Goal: Task Accomplishment & Management: Complete application form

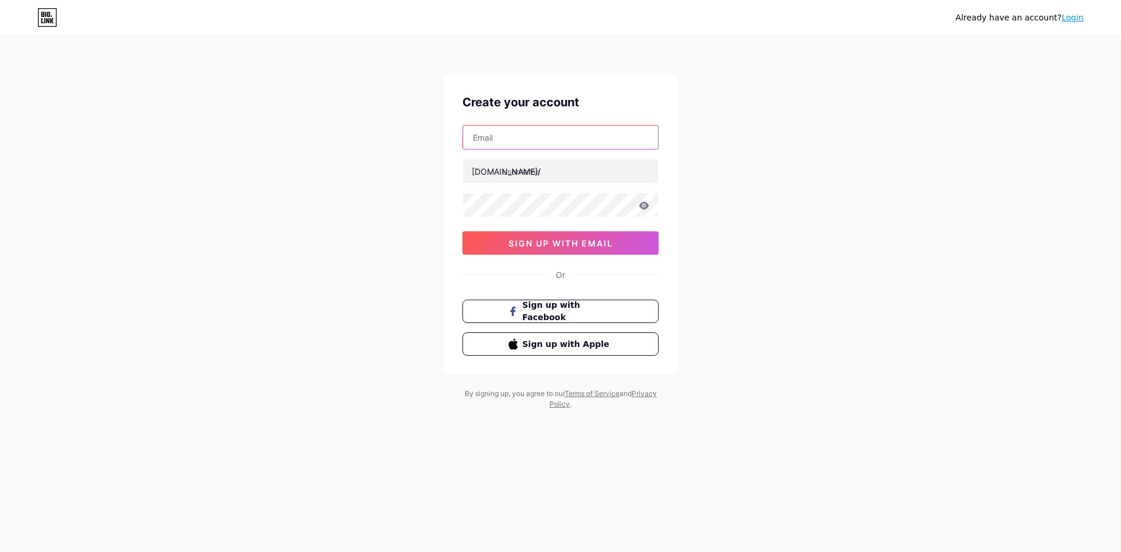
click at [529, 134] on input "text" at bounding box center [560, 137] width 195 height 23
click at [583, 148] on input "text" at bounding box center [560, 137] width 195 height 23
paste input "[EMAIL_ADDRESS][DOMAIN_NAME]"
type input "[EMAIL_ADDRESS][DOMAIN_NAME]"
click at [533, 177] on input "text" at bounding box center [560, 170] width 195 height 23
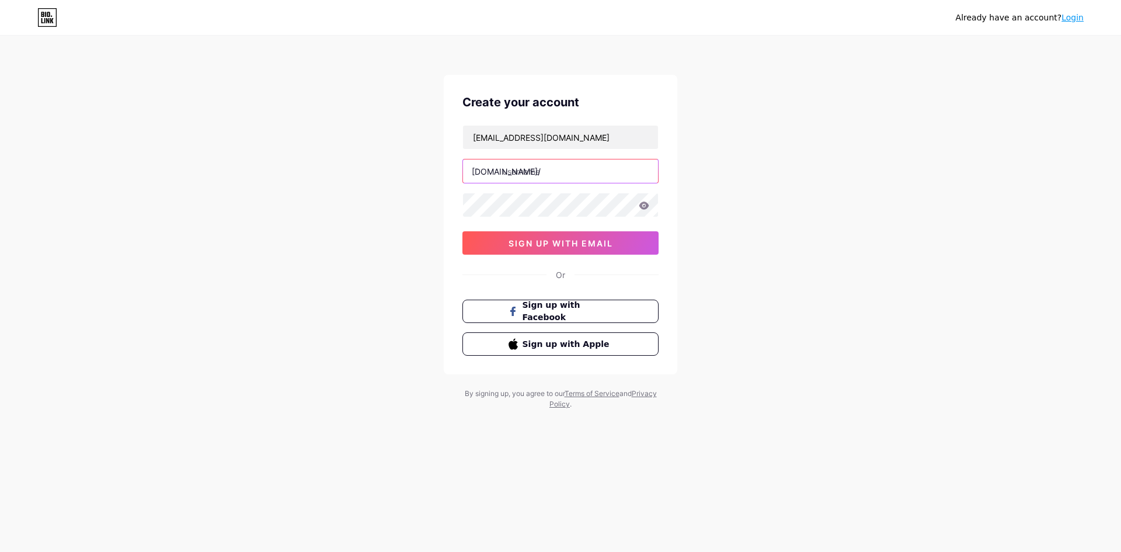
paste input "hotliveapp"
type input "hotliveapp"
click at [524, 235] on button "sign up with email" at bounding box center [561, 242] width 196 height 23
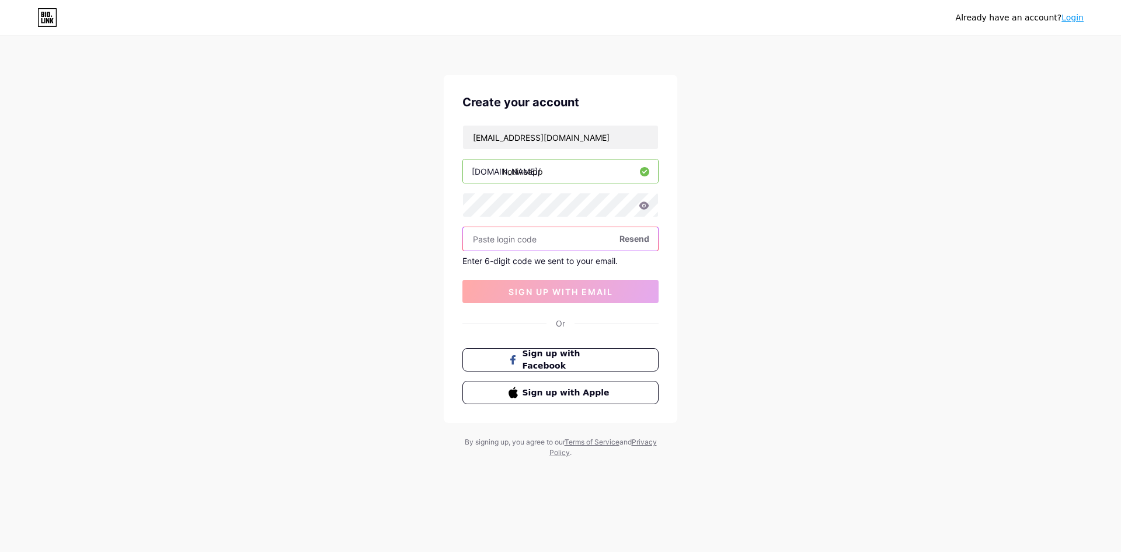
paste input "911117"
type input "911117"
click at [537, 289] on span "sign up with email" at bounding box center [561, 292] width 105 height 10
click at [555, 289] on span "sign up with email" at bounding box center [561, 292] width 105 height 10
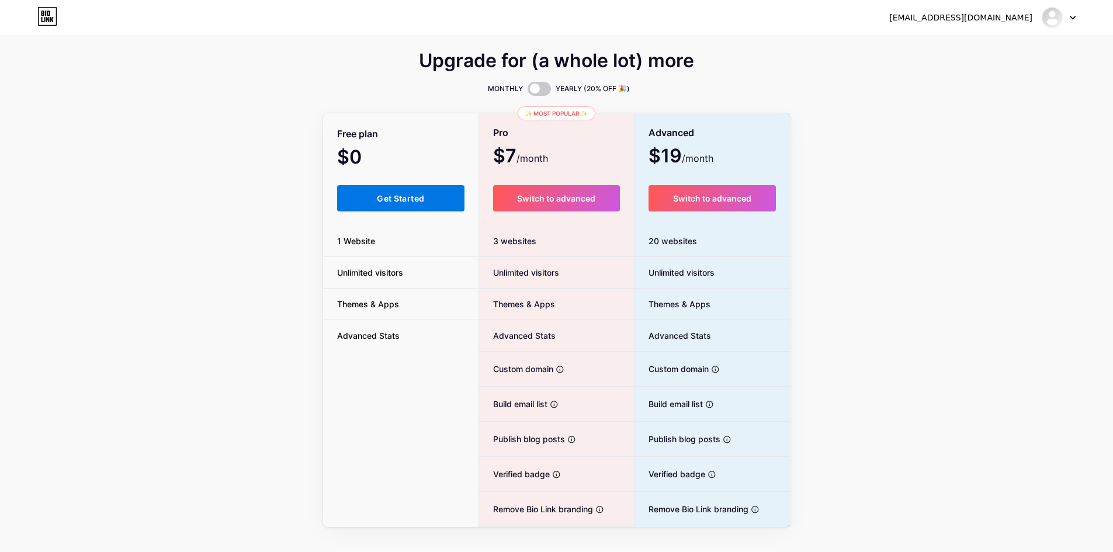
click at [400, 192] on button "Get Started" at bounding box center [401, 198] width 128 height 26
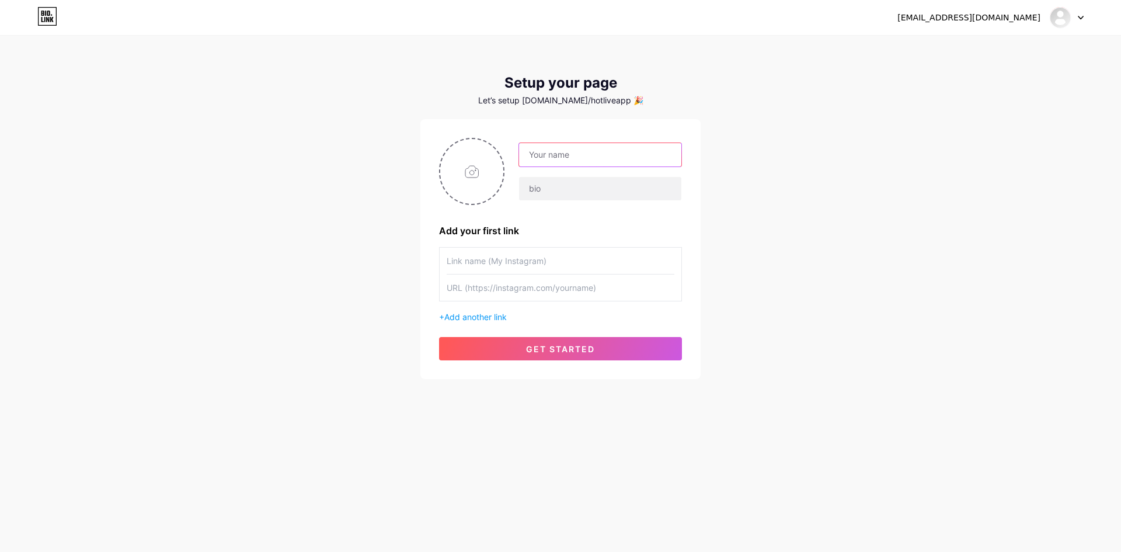
click at [557, 162] on input "text" at bounding box center [600, 154] width 162 height 23
type input "Hotliveapp"
click at [538, 183] on input "text" at bounding box center [600, 188] width 162 height 23
click at [615, 186] on input "text" at bounding box center [600, 188] width 162 height 23
paste input "HotLive - [PERSON_NAME] Hot Live Stream gái xinh miễn phí"
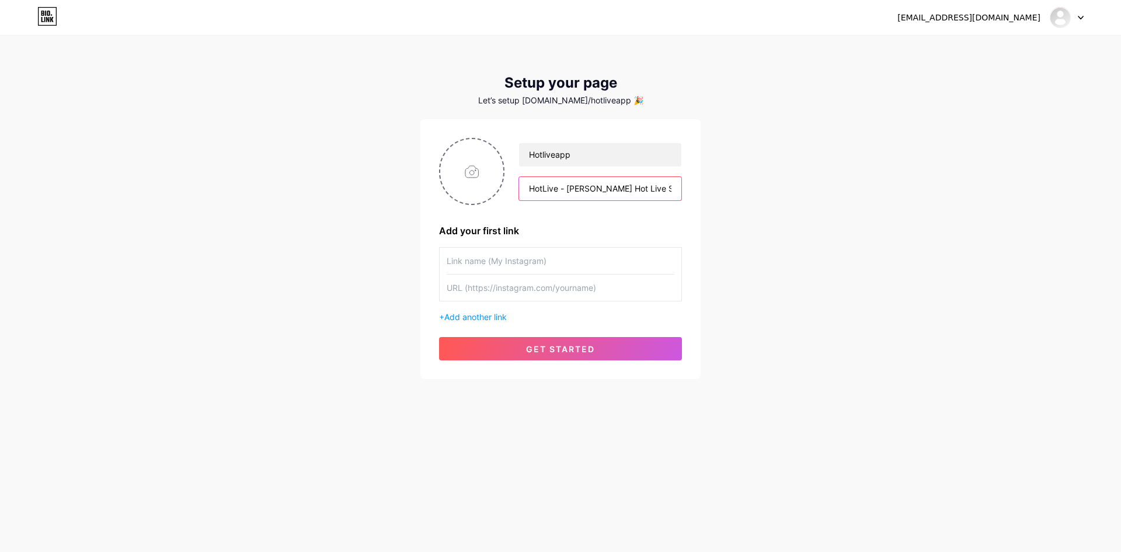
scroll to position [0, 65]
type input "HotLive - [PERSON_NAME] Hot Live Stream gái xinh miễn phí"
click at [519, 292] on input "text" at bounding box center [561, 287] width 228 height 26
paste input "[URL][DOMAIN_NAME]"
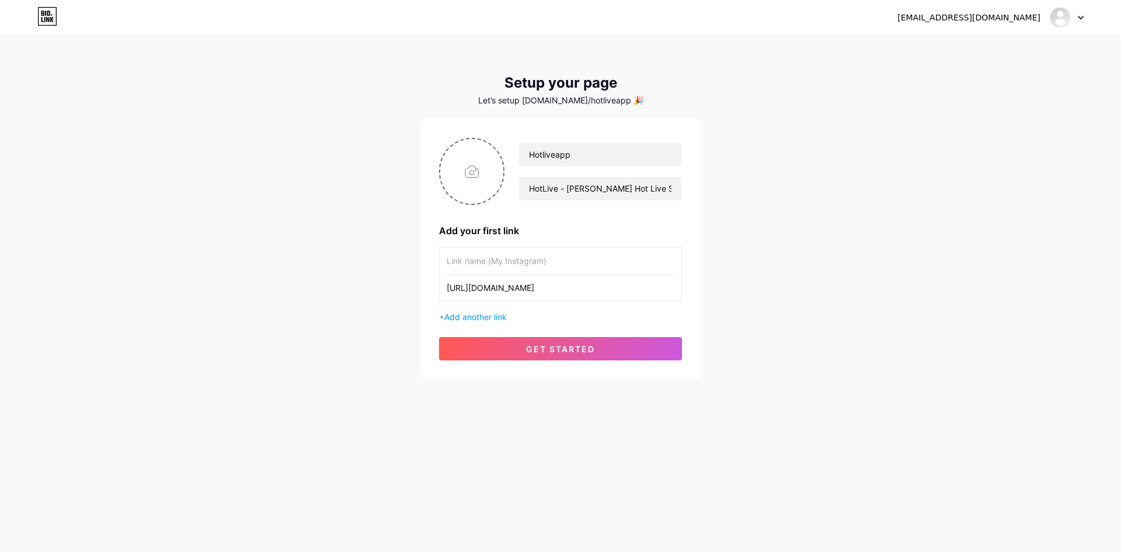
click at [491, 289] on input "[URL][DOMAIN_NAME]" at bounding box center [561, 287] width 228 height 26
click at [489, 289] on input "[URL][DOMAIN_NAME]" at bounding box center [561, 287] width 228 height 26
type input "[URL][DOMAIN_NAME]"
click at [508, 259] on input "text" at bounding box center [561, 261] width 228 height 26
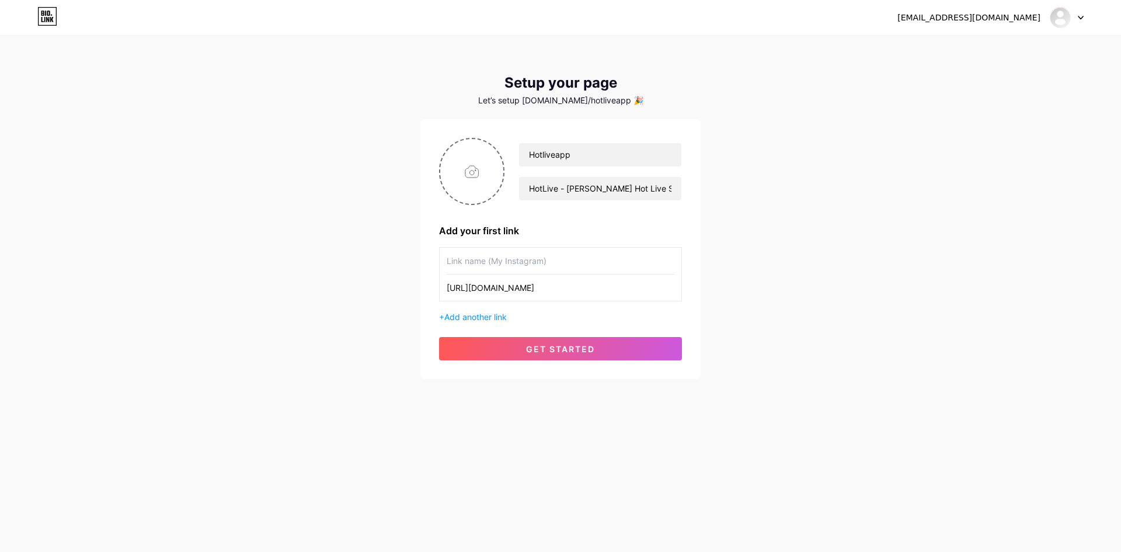
paste input "hotlive"
type input "hotlive"
click at [469, 168] on input "file" at bounding box center [471, 171] width 63 height 65
type input "C:\fakepath\HOTLIVE (1).png"
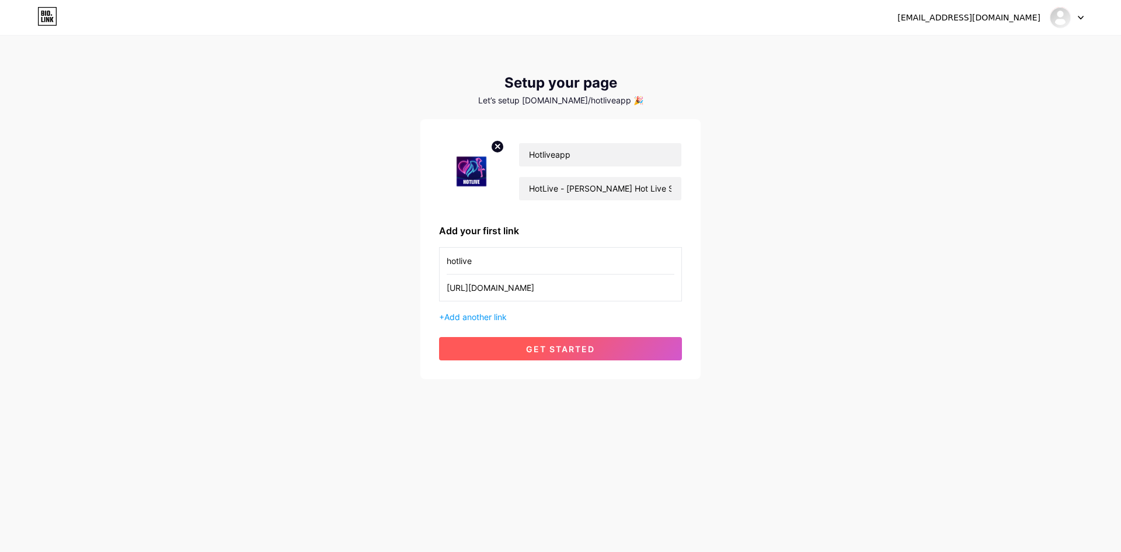
click at [584, 349] on span "get started" at bounding box center [560, 349] width 69 height 10
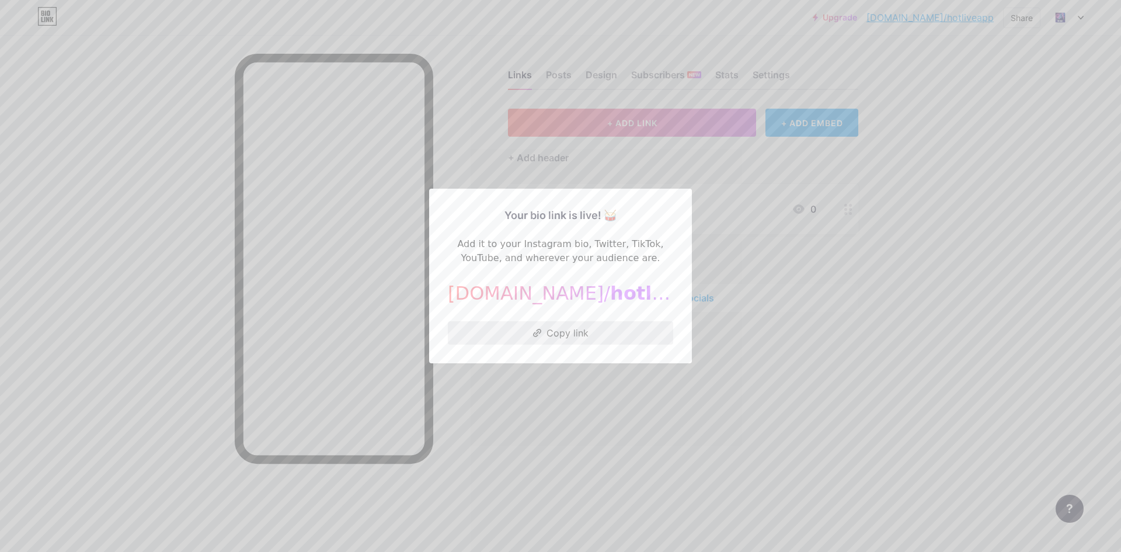
click at [563, 329] on button "Copy link" at bounding box center [560, 332] width 225 height 23
drag, startPoint x: 832, startPoint y: 345, endPoint x: 815, endPoint y: 342, distance: 16.6
click at [831, 346] on div at bounding box center [560, 276] width 1121 height 552
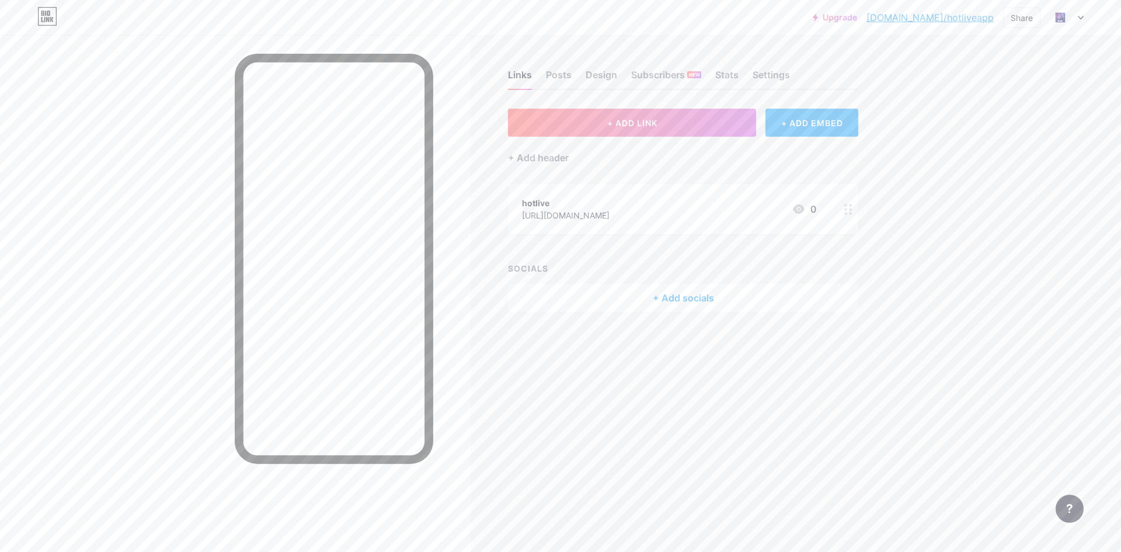
click at [600, 300] on div "+ Add socials" at bounding box center [683, 298] width 350 height 28
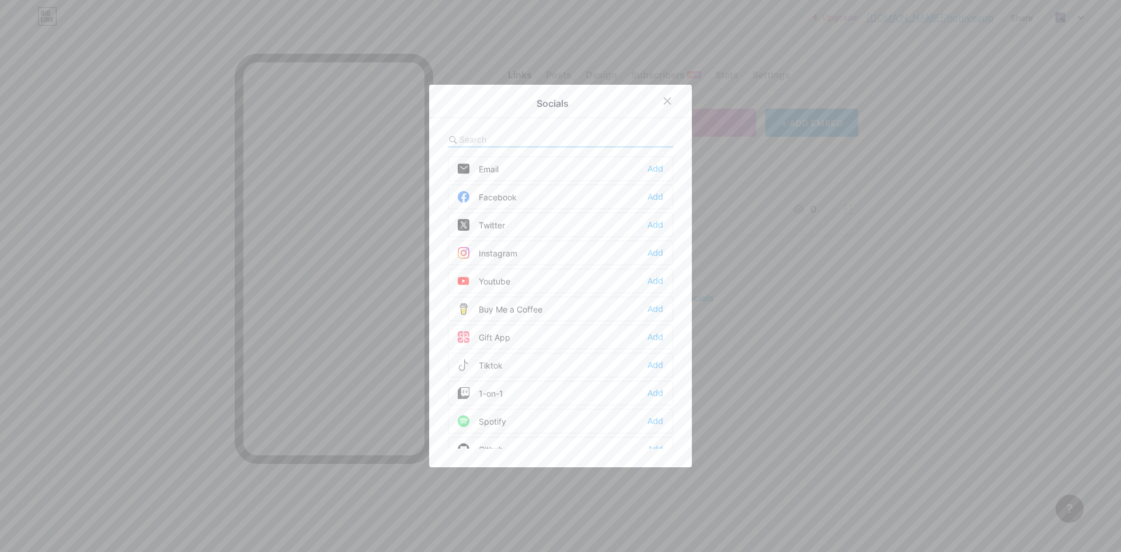
click at [643, 166] on div "Email Add" at bounding box center [560, 169] width 225 height 25
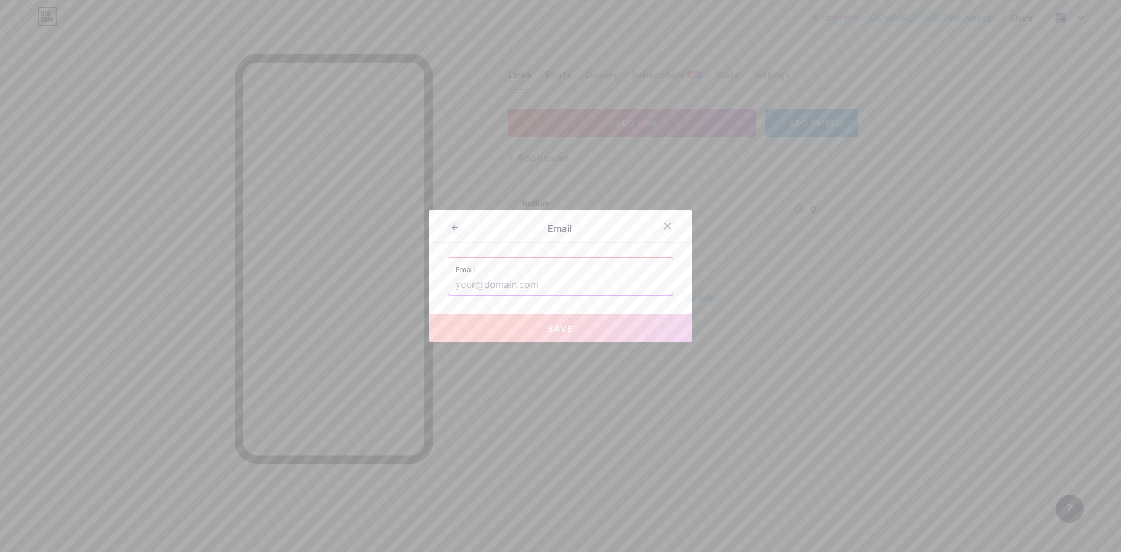
click at [554, 275] on input "text" at bounding box center [561, 285] width 210 height 20
paste input "[EMAIL_ADDRESS][DOMAIN_NAME]"
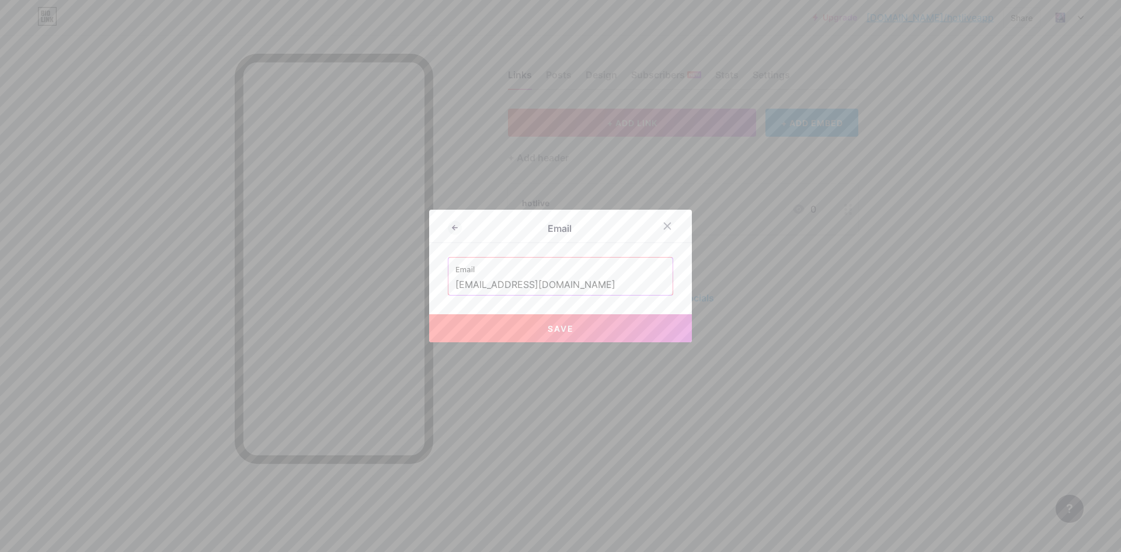
click at [563, 324] on span "Save" at bounding box center [561, 329] width 26 height 10
type input "mailto:[EMAIL_ADDRESS][DOMAIN_NAME]"
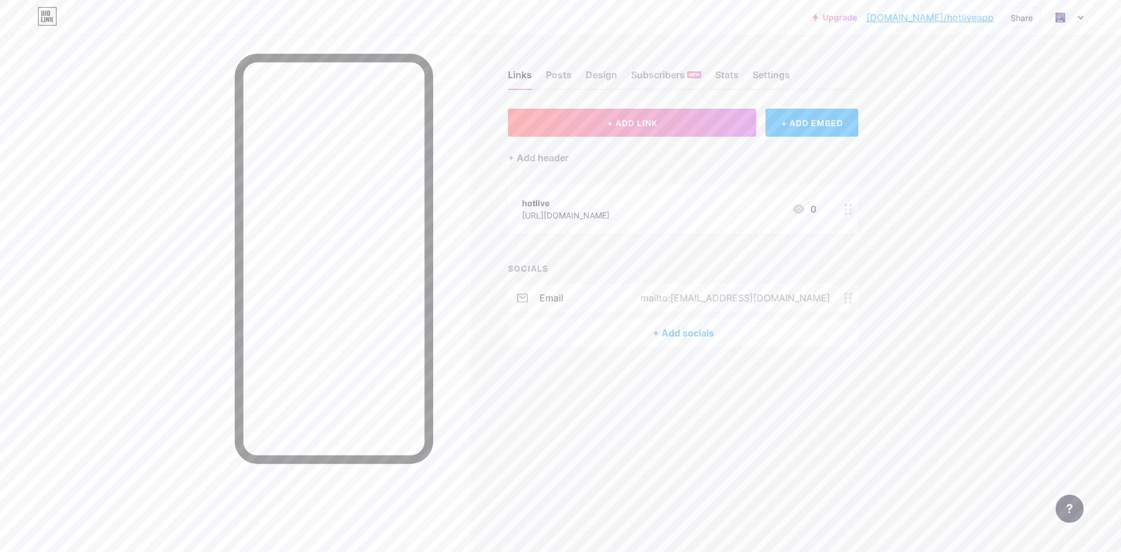
click at [673, 330] on div "+ Add socials" at bounding box center [683, 333] width 350 height 28
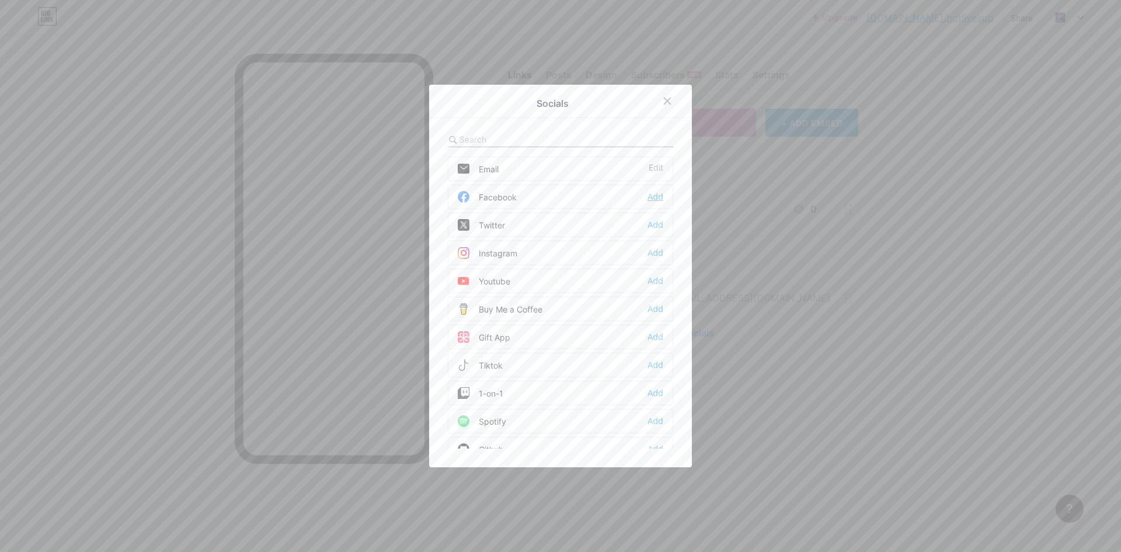
click at [648, 192] on div "Add" at bounding box center [656, 197] width 16 height 12
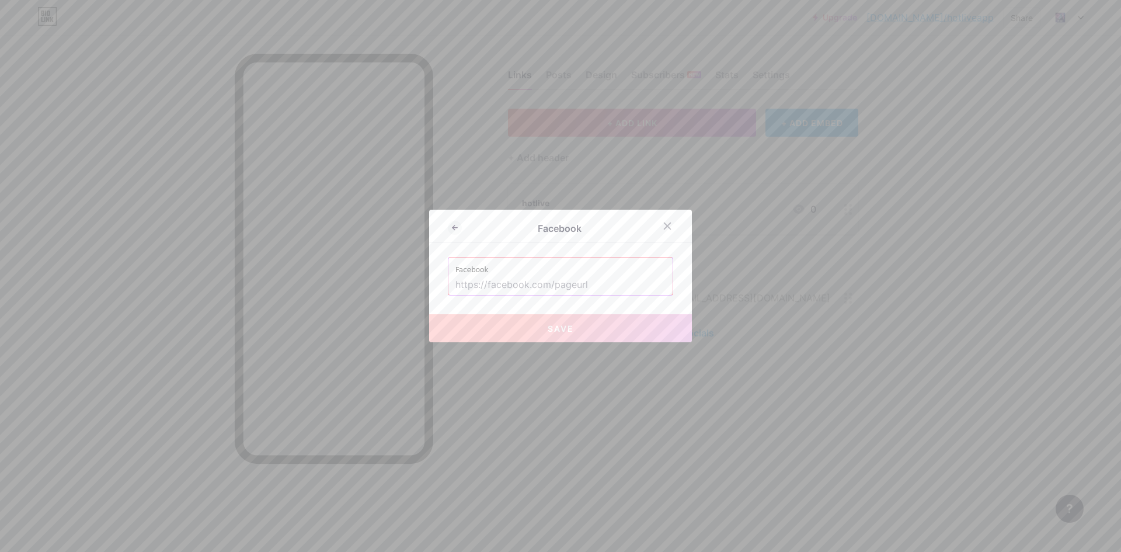
click at [585, 284] on input "text" at bounding box center [561, 285] width 210 height 20
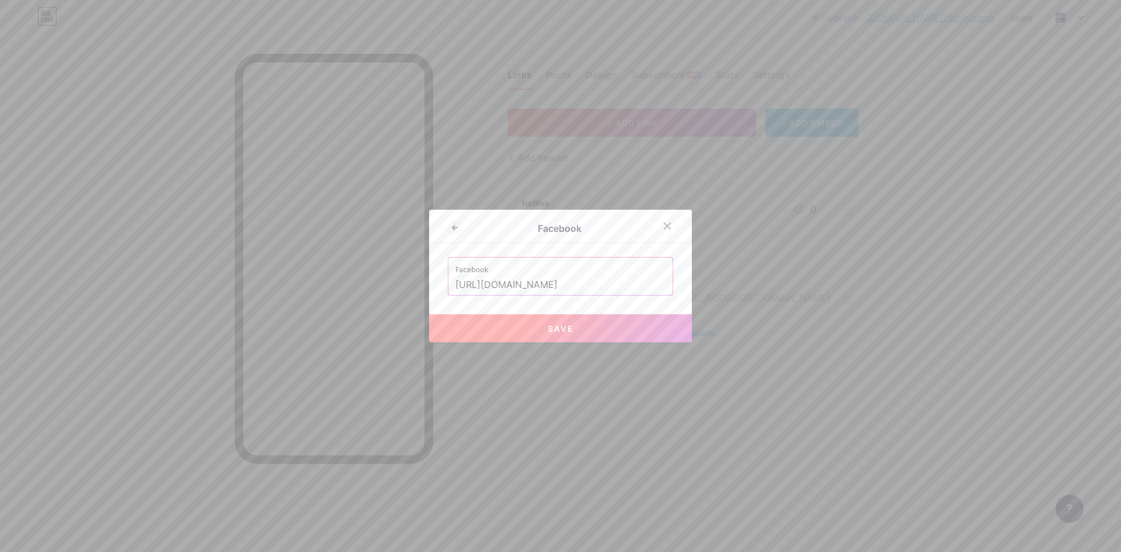
click at [602, 283] on input "[URL][DOMAIN_NAME]" at bounding box center [561, 285] width 210 height 20
type input "[URL][DOMAIN_NAME]"
click at [559, 328] on span "Save" at bounding box center [561, 329] width 26 height 10
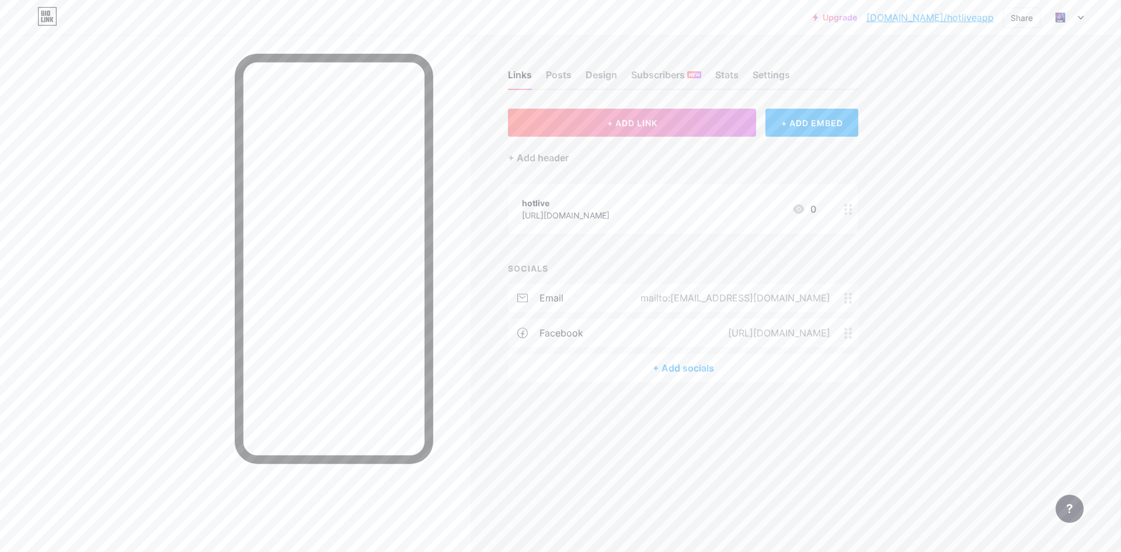
click at [707, 377] on div "+ Add socials" at bounding box center [683, 368] width 350 height 28
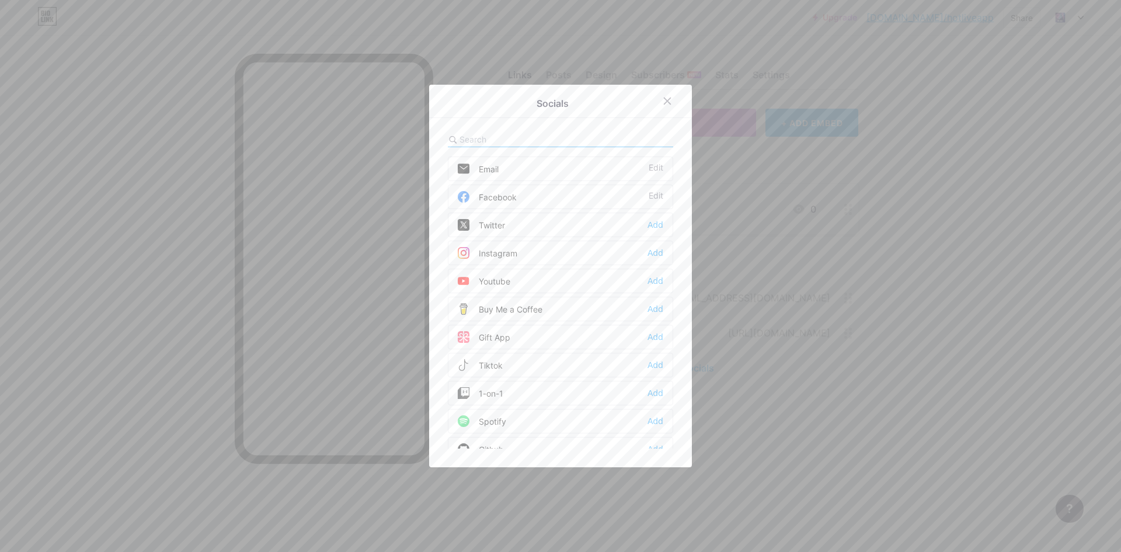
click at [647, 218] on div "Twitter Add" at bounding box center [560, 225] width 225 height 25
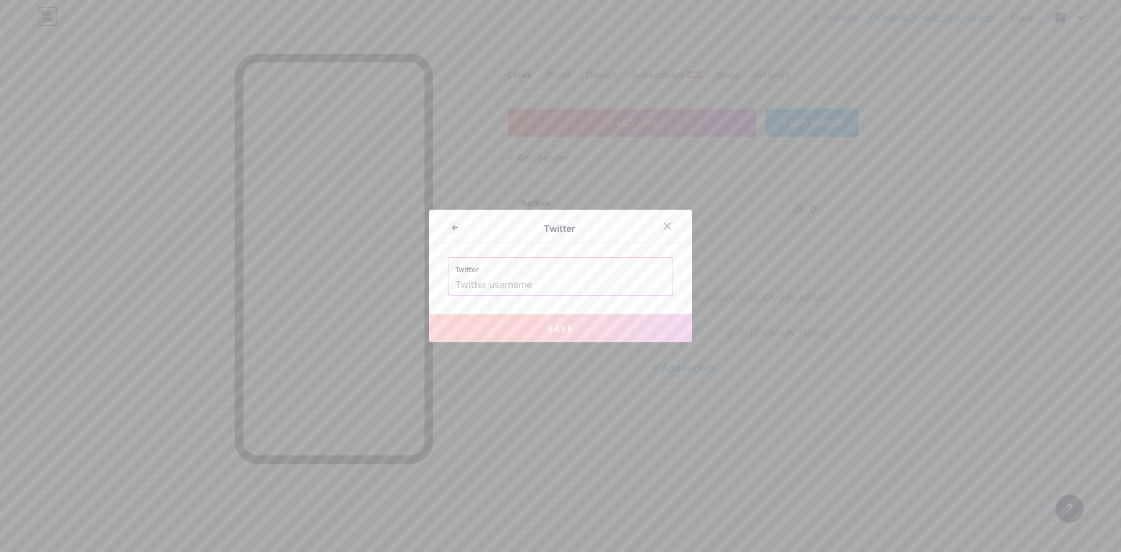
click at [552, 280] on input "text" at bounding box center [561, 285] width 210 height 20
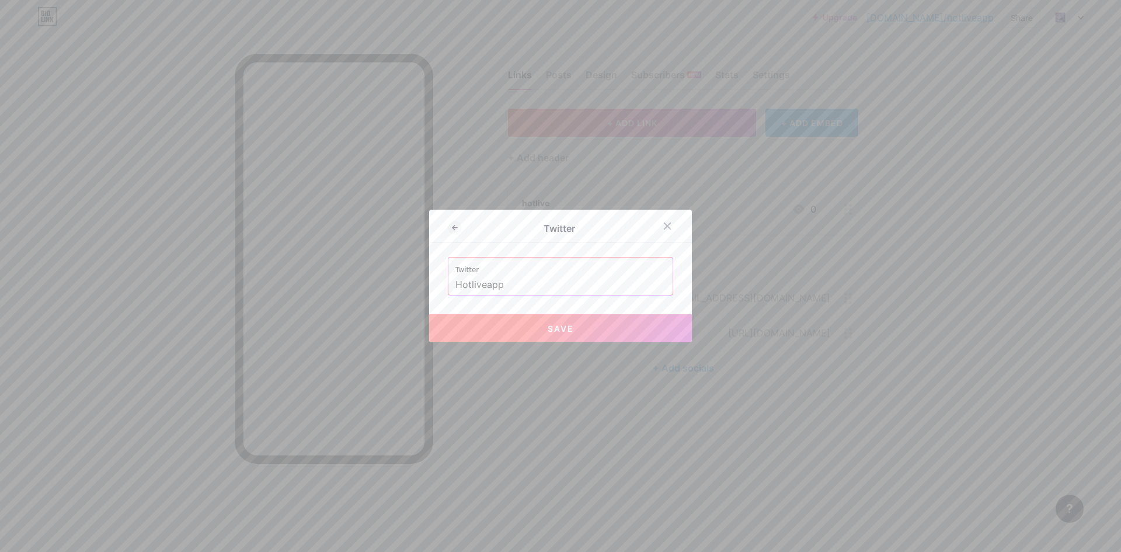
drag, startPoint x: 538, startPoint y: 327, endPoint x: 463, endPoint y: 290, distance: 84.1
click at [464, 290] on div "Twitter Hotliveapp Save" at bounding box center [560, 276] width 225 height 39
drag, startPoint x: 457, startPoint y: 290, endPoint x: 441, endPoint y: 290, distance: 15.8
click at [442, 290] on div "Twitter Twitter Hotliveapp Save" at bounding box center [560, 276] width 263 height 133
click at [538, 329] on button "Save" at bounding box center [560, 328] width 263 height 28
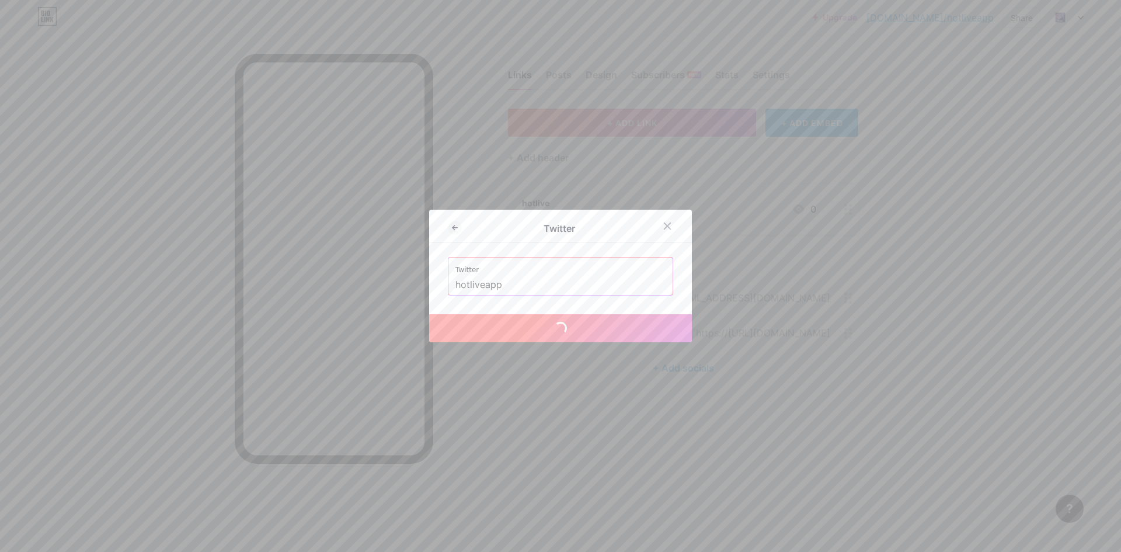
type input "[URL][DOMAIN_NAME]"
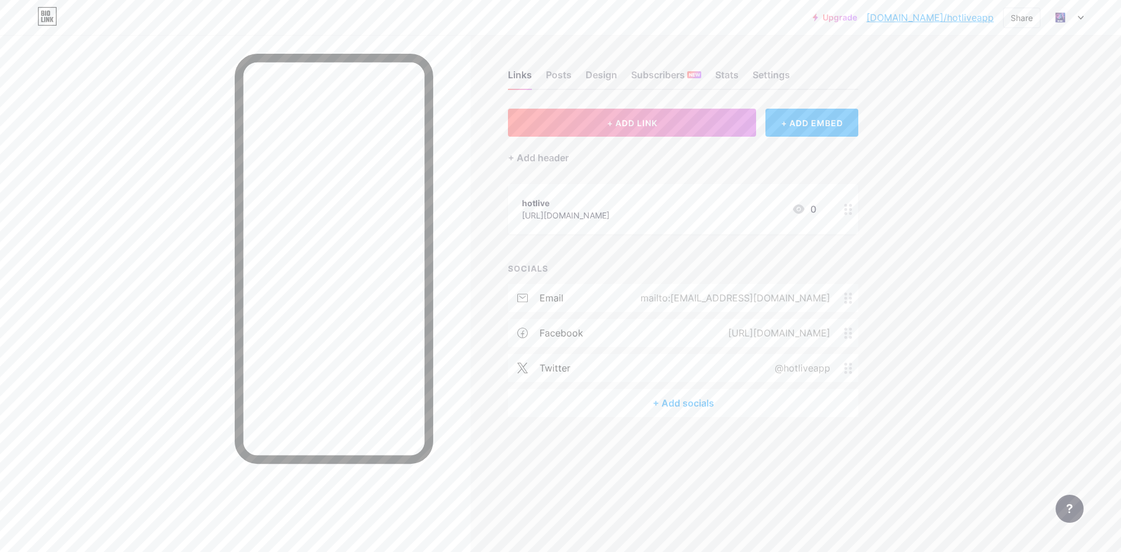
click at [672, 402] on div "+ Add socials" at bounding box center [683, 403] width 350 height 28
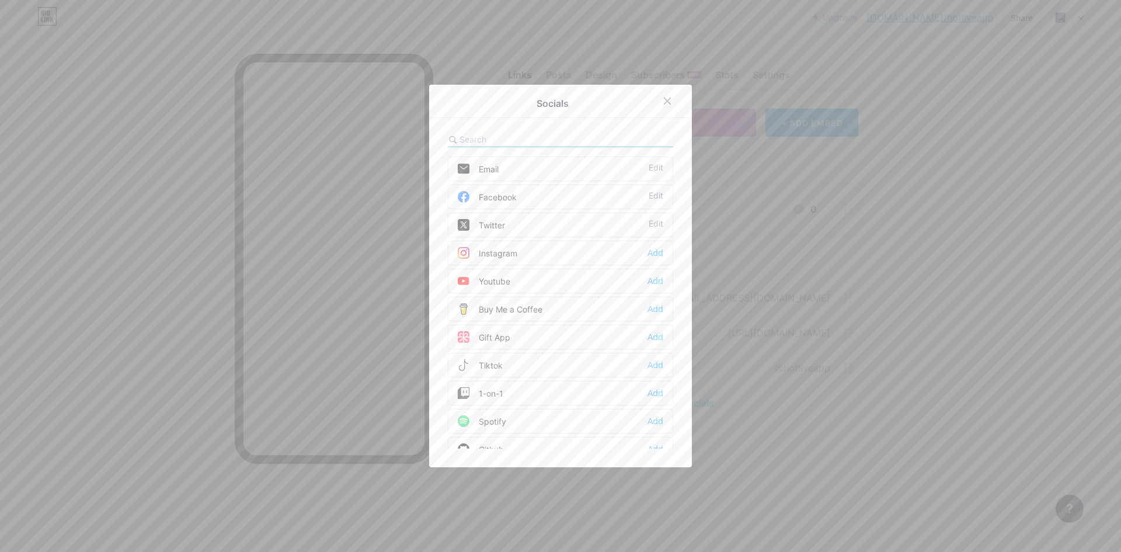
drag, startPoint x: 650, startPoint y: 304, endPoint x: 565, endPoint y: 276, distance: 89.8
click at [565, 277] on div "Email Edit Facebook Edit Twitter Edit Instagram Add Youtube Add Buy Me a Coffee…" at bounding box center [560, 303] width 225 height 292
click at [652, 282] on div "Add" at bounding box center [656, 281] width 16 height 12
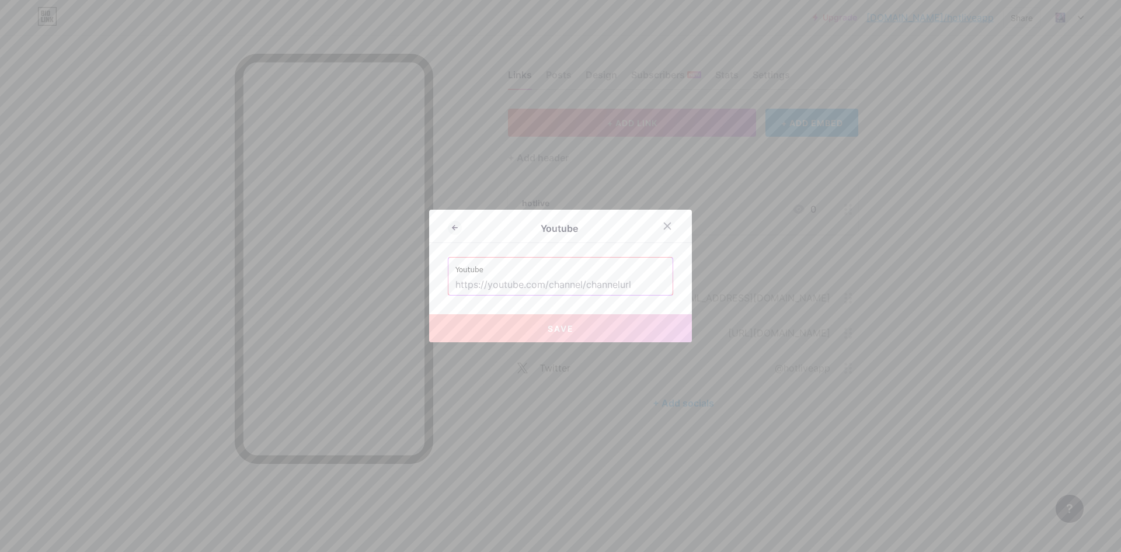
click at [575, 286] on input "text" at bounding box center [561, 285] width 210 height 20
click at [641, 274] on label "Youtube" at bounding box center [561, 267] width 210 height 18
click at [590, 288] on input "text" at bounding box center [561, 285] width 210 height 20
paste input "[URL][DOMAIN_NAME]"
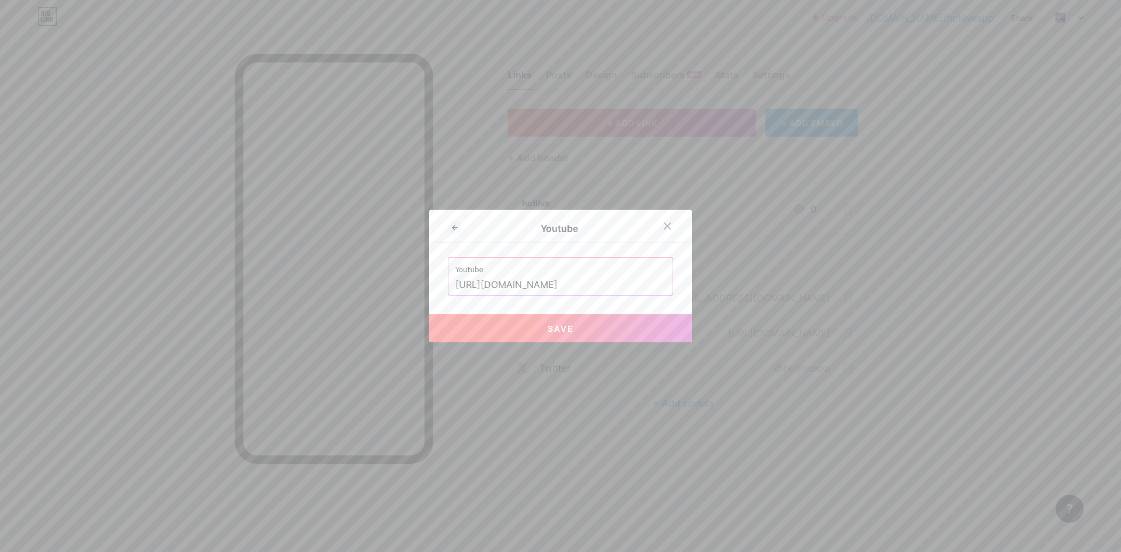
scroll to position [0, 78]
type input "[URL][DOMAIN_NAME]"
click at [594, 322] on button "Save" at bounding box center [560, 328] width 263 height 28
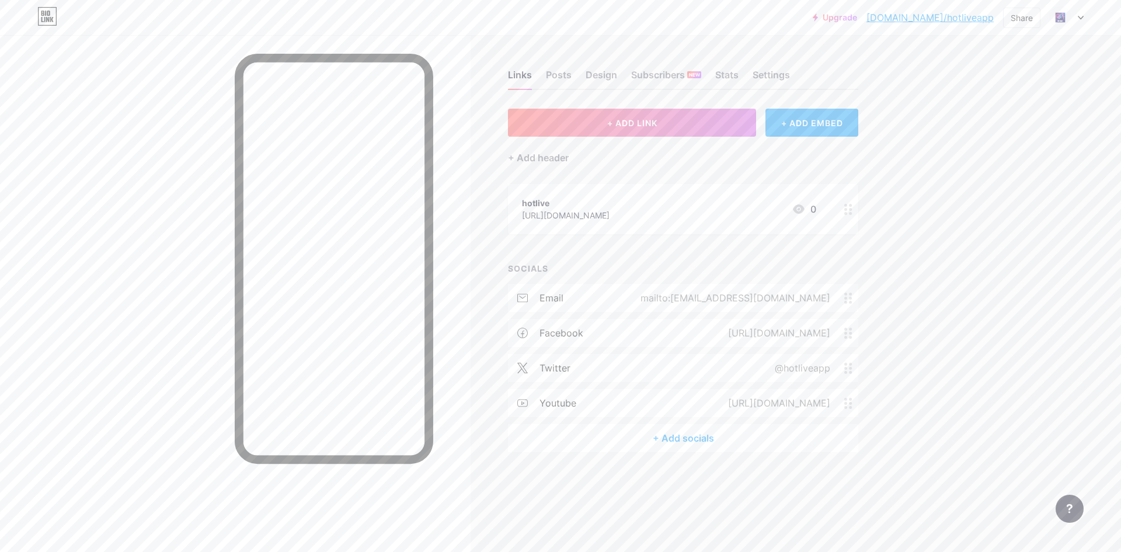
click at [712, 440] on div "+ Add socials" at bounding box center [683, 438] width 350 height 28
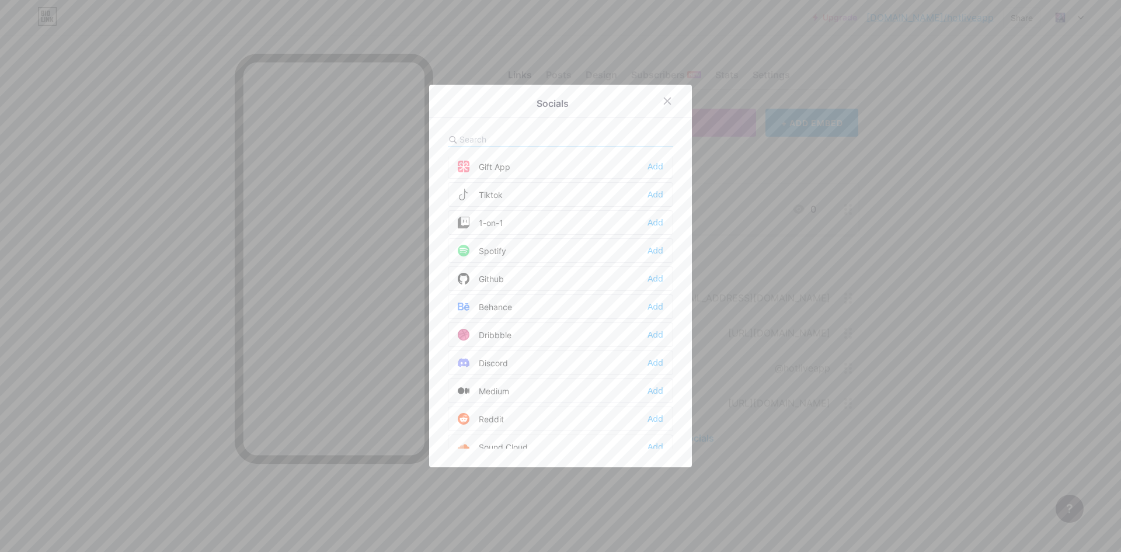
scroll to position [175, 0]
click at [656, 306] on div "Add" at bounding box center [656, 302] width 16 height 12
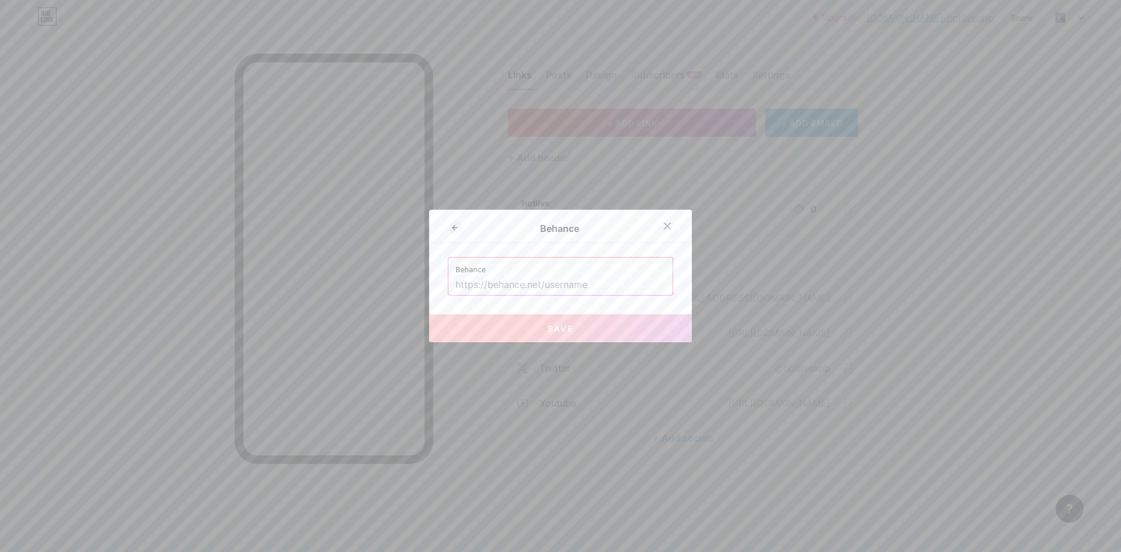
drag, startPoint x: 580, startPoint y: 289, endPoint x: 666, endPoint y: 299, distance: 86.5
click at [584, 289] on input "text" at bounding box center [561, 285] width 210 height 20
click at [652, 273] on label "Behance" at bounding box center [561, 267] width 210 height 18
click at [618, 282] on input "text" at bounding box center [561, 285] width 210 height 20
paste input "[URL][DOMAIN_NAME]"
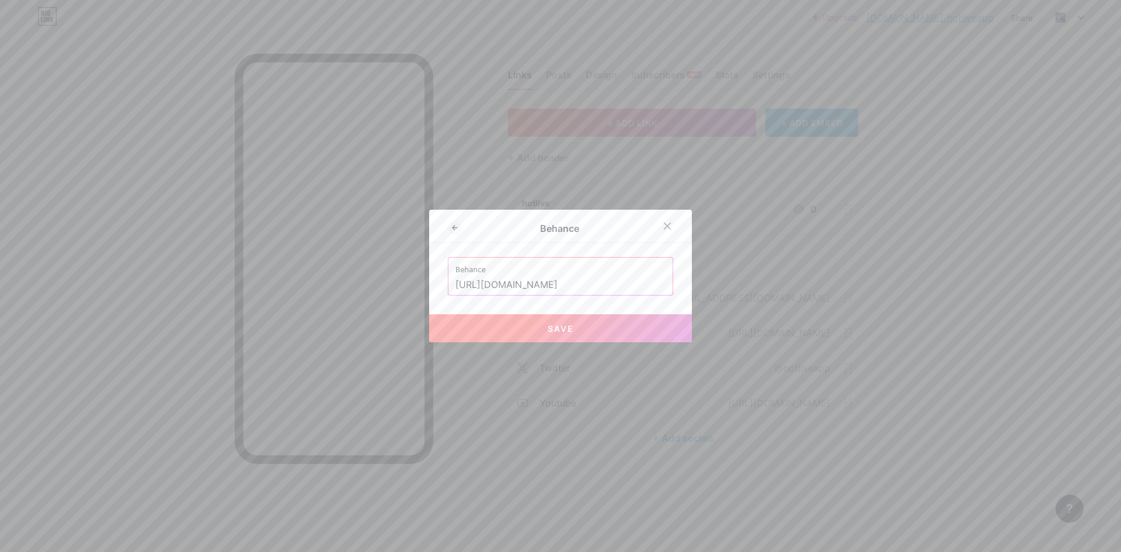
type input "[URL][DOMAIN_NAME]"
click at [601, 326] on button "Save" at bounding box center [560, 328] width 263 height 28
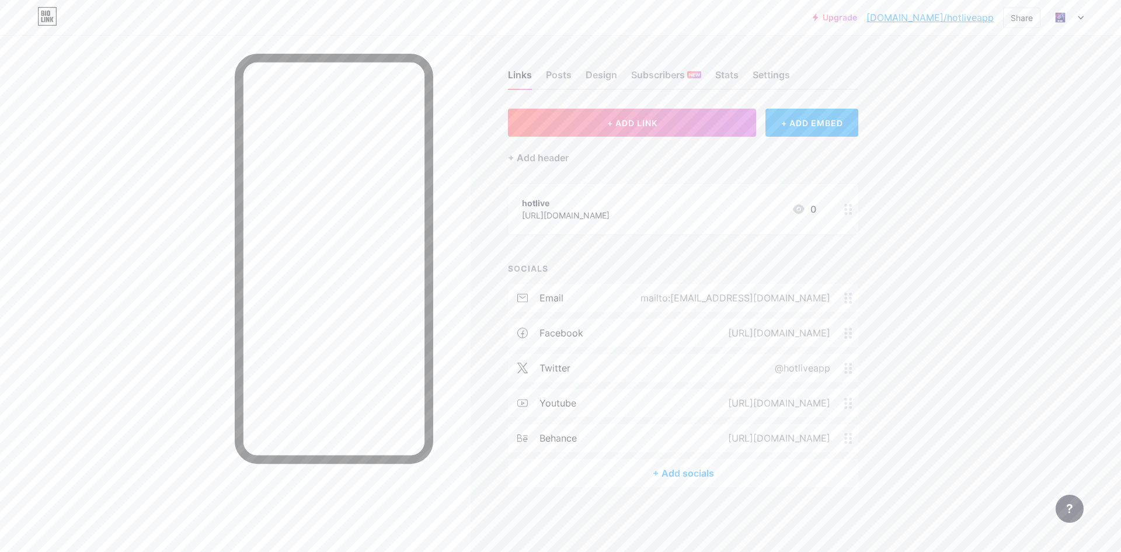
click at [686, 464] on div "+ Add socials" at bounding box center [683, 473] width 350 height 28
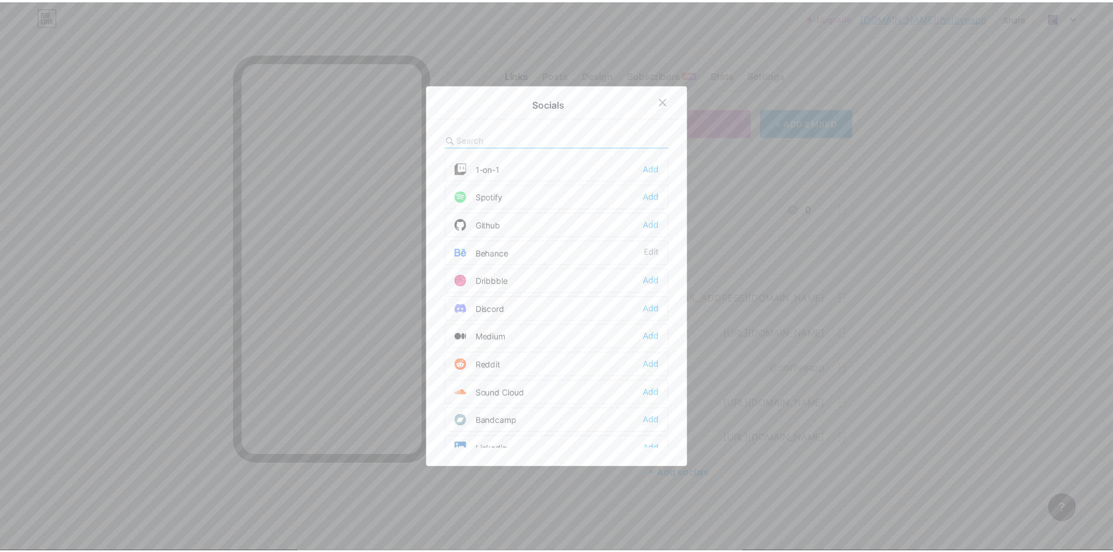
scroll to position [292, 0]
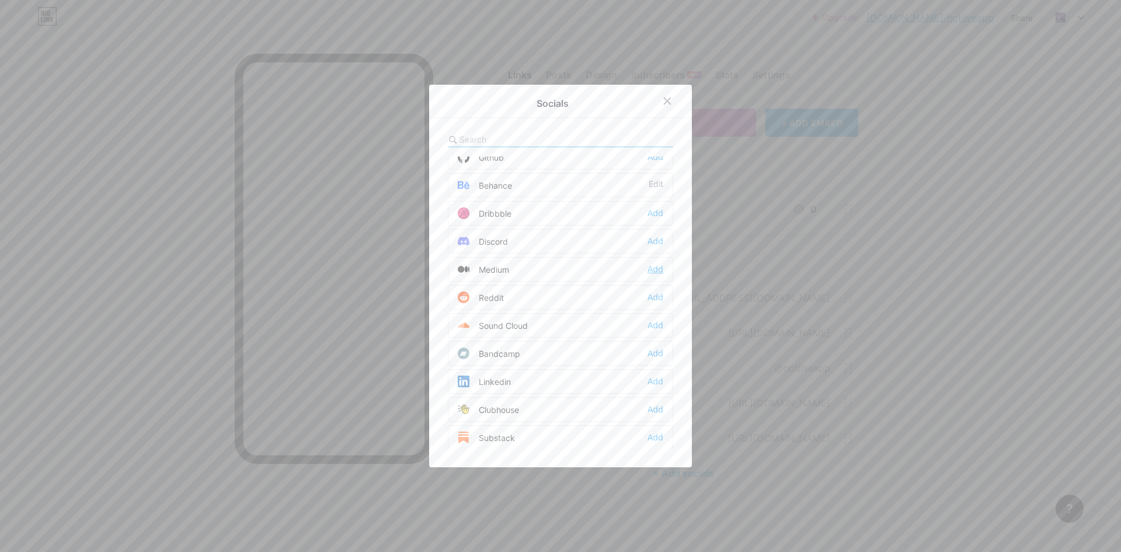
click at [655, 265] on div "Add" at bounding box center [656, 269] width 16 height 12
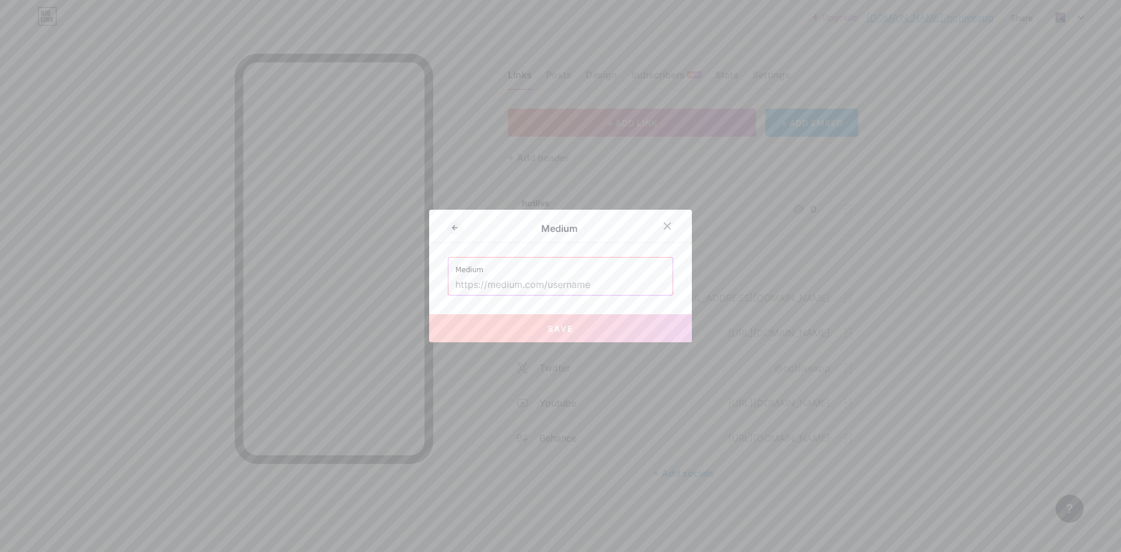
click at [635, 283] on input "text" at bounding box center [561, 285] width 210 height 20
paste input "[URL][DOMAIN_NAME]"
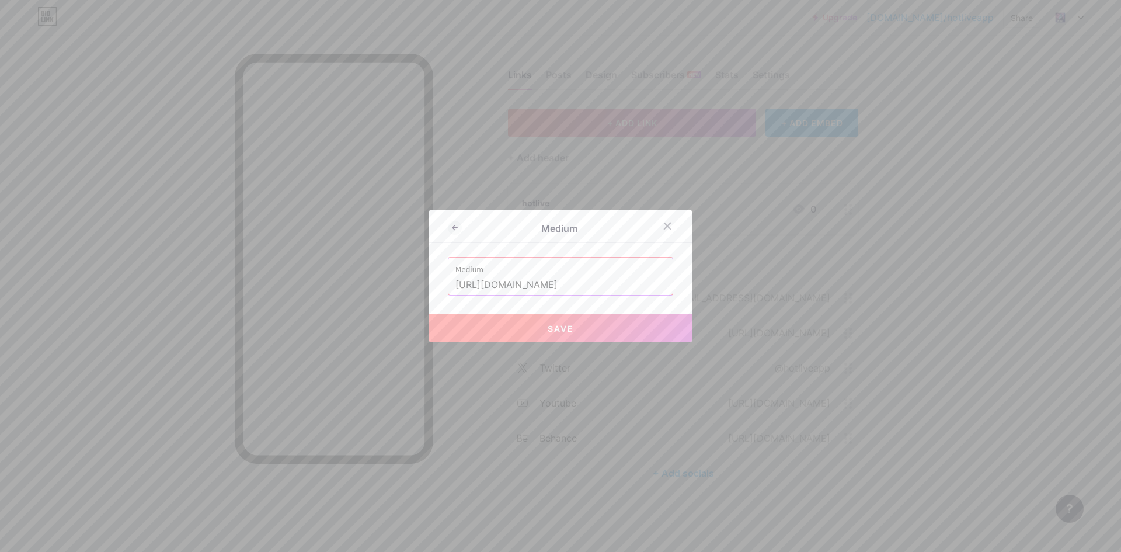
type input "[URL][DOMAIN_NAME]"
click at [578, 328] on button "Save" at bounding box center [560, 328] width 263 height 28
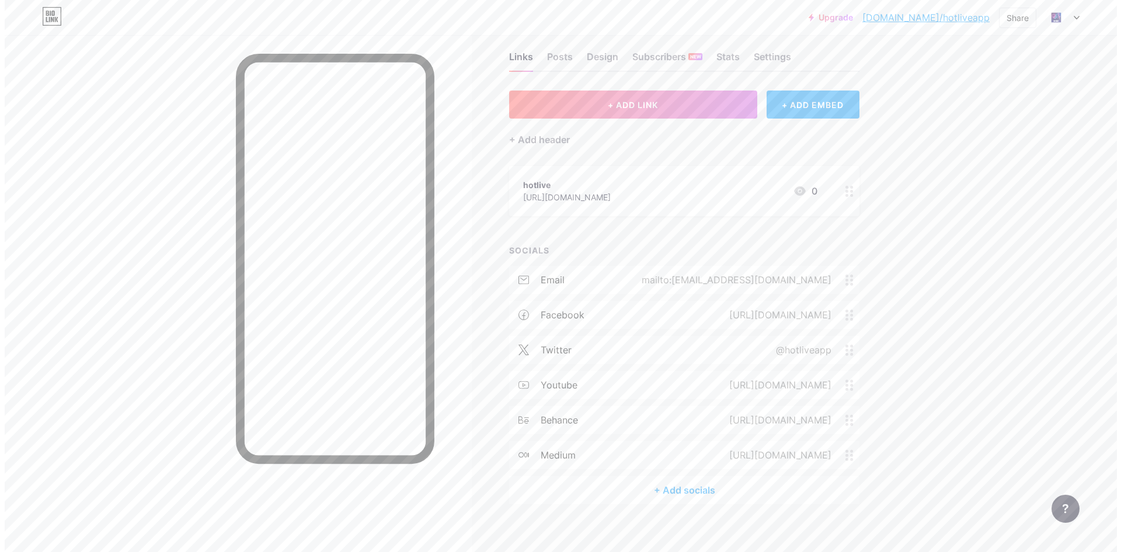
scroll to position [28, 0]
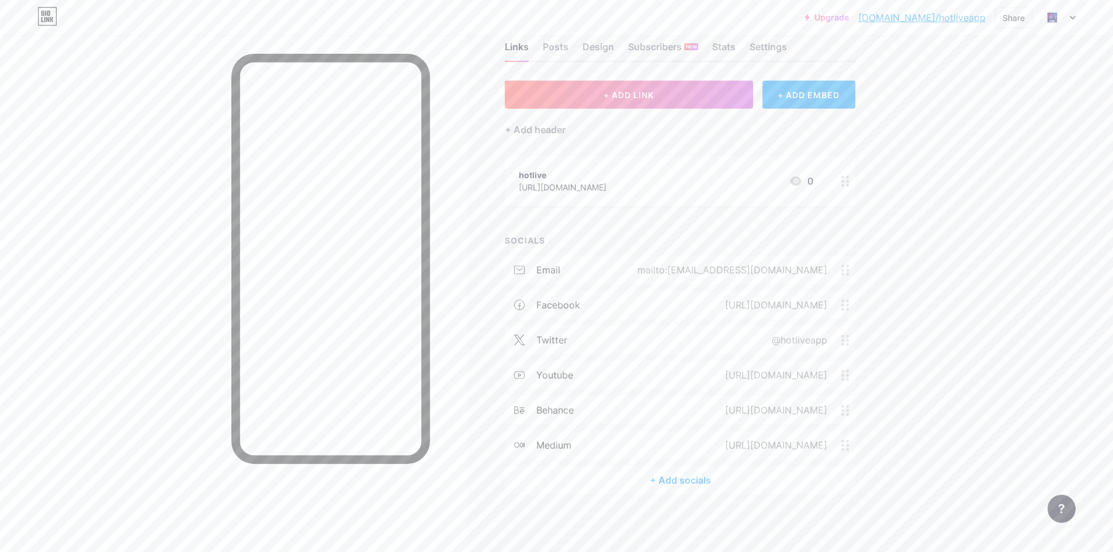
click at [673, 477] on div "+ Add socials" at bounding box center [680, 480] width 350 height 28
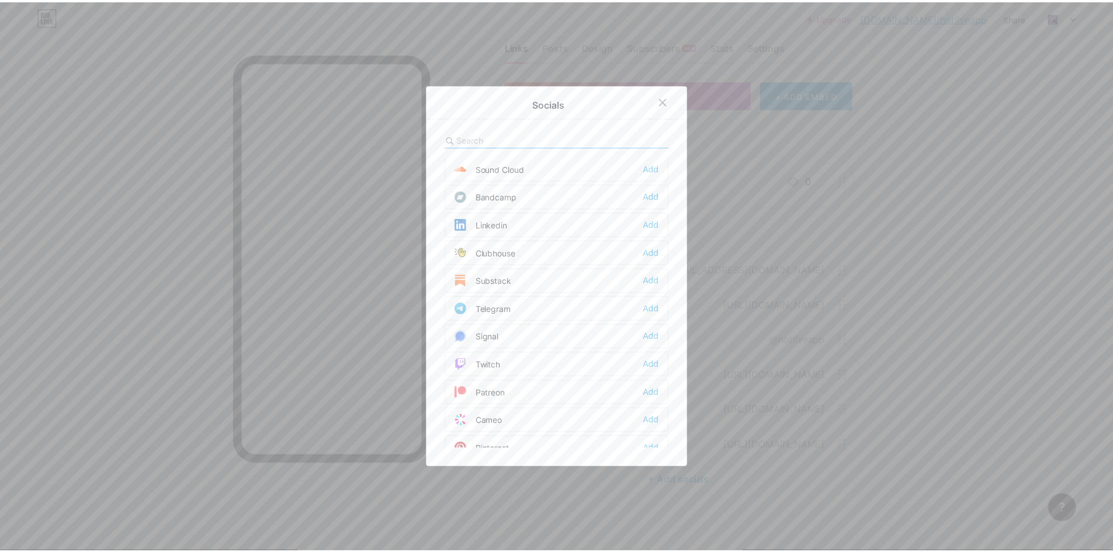
scroll to position [526, 0]
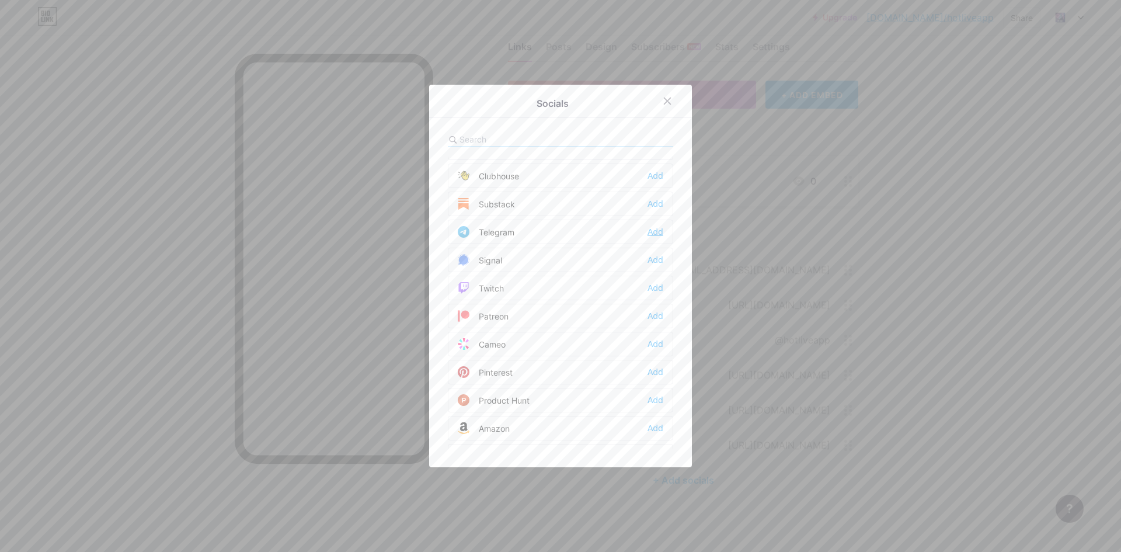
click at [648, 230] on div "Add" at bounding box center [656, 232] width 16 height 12
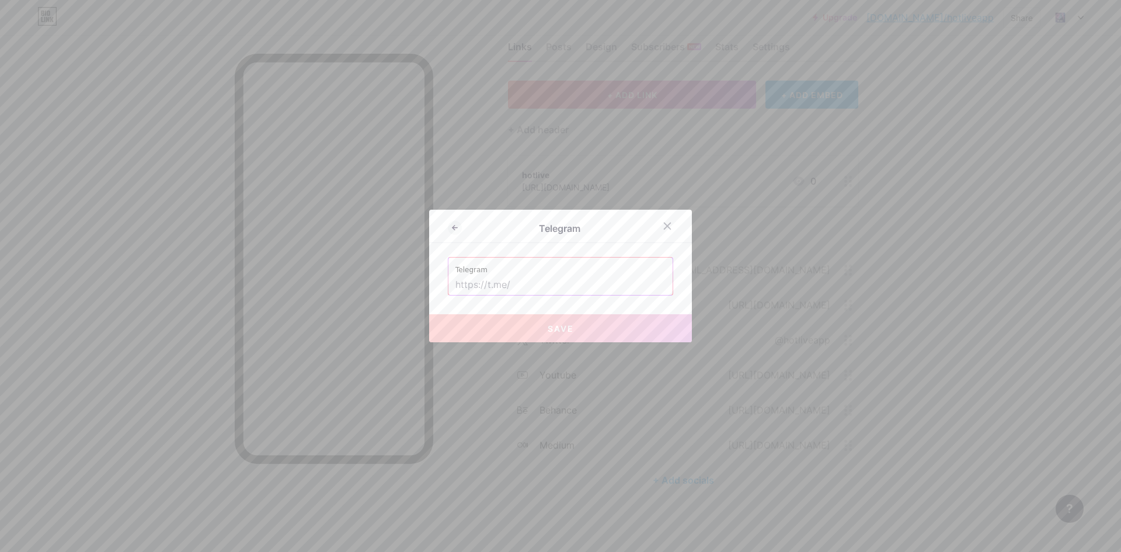
click at [558, 274] on label "Telegram" at bounding box center [561, 267] width 210 height 18
click at [546, 277] on input "text" at bounding box center [561, 285] width 210 height 20
paste input "[URL][DOMAIN_NAME]"
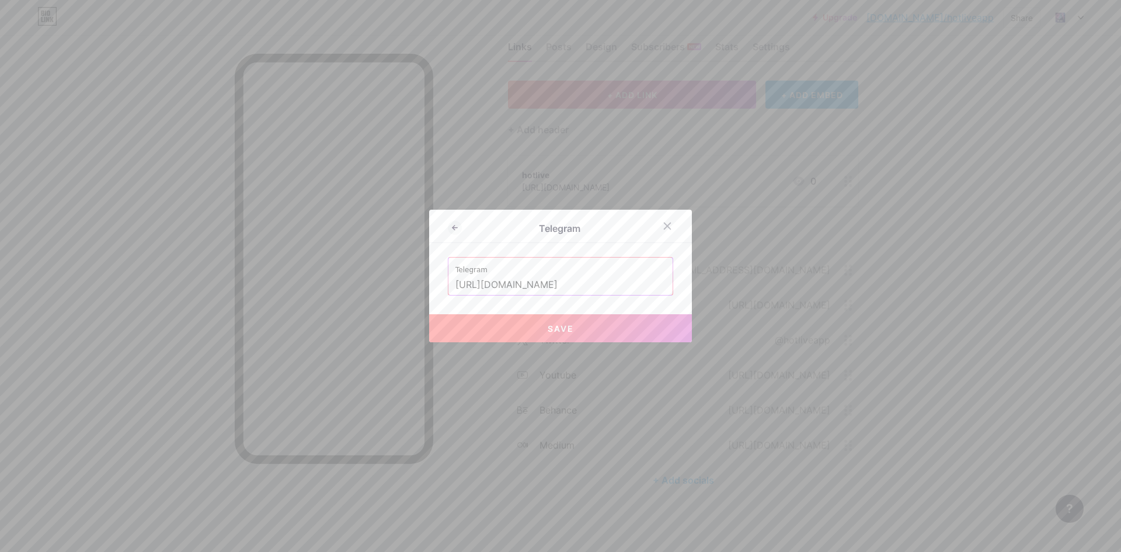
click at [514, 289] on input "[URL][DOMAIN_NAME]" at bounding box center [561, 285] width 210 height 20
type input "[URL][DOMAIN_NAME]"
click at [572, 322] on button "Save" at bounding box center [560, 328] width 263 height 28
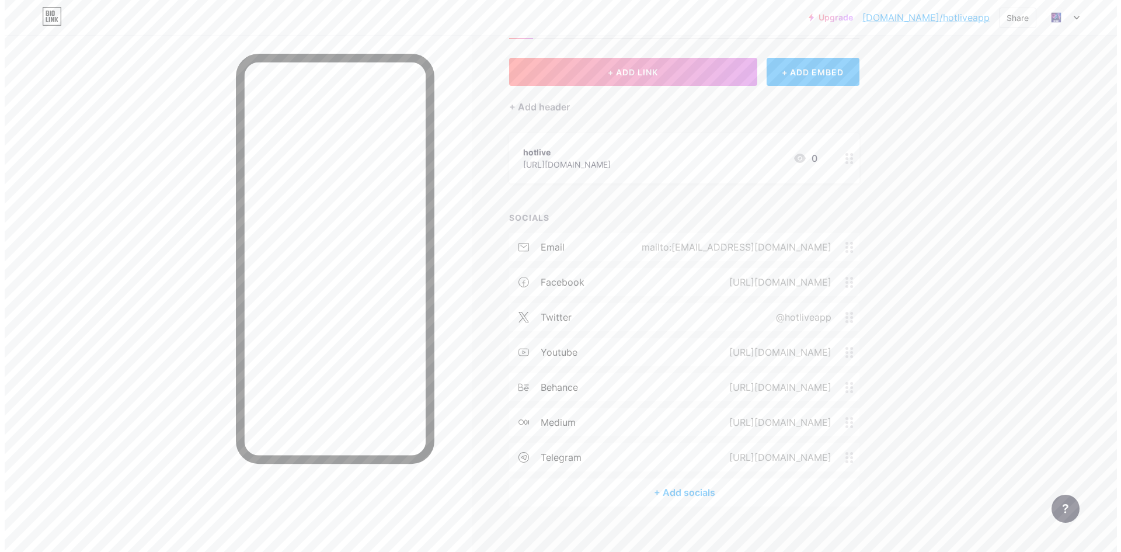
scroll to position [63, 0]
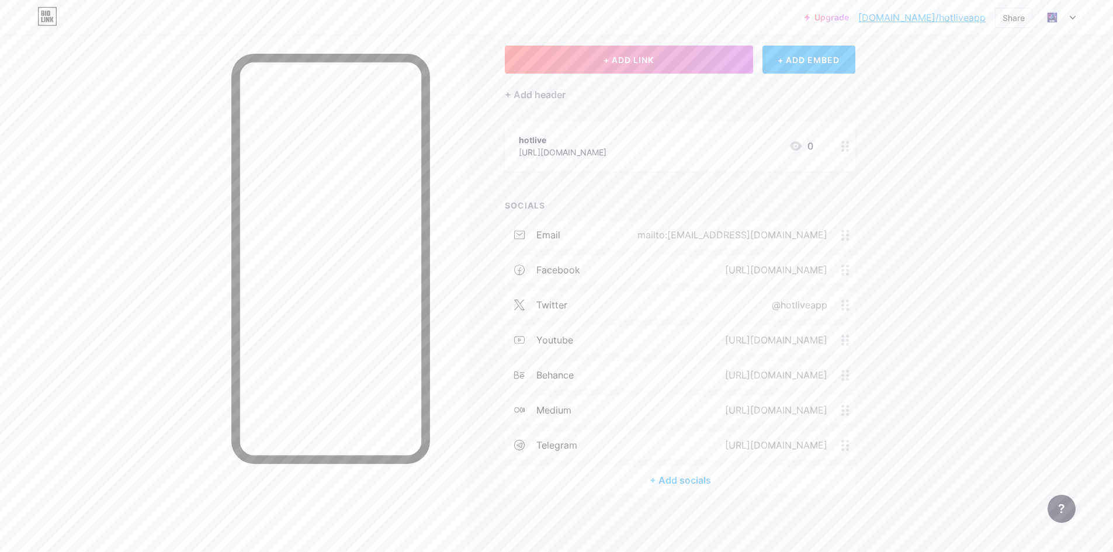
click at [657, 484] on div "+ Add socials" at bounding box center [680, 480] width 350 height 28
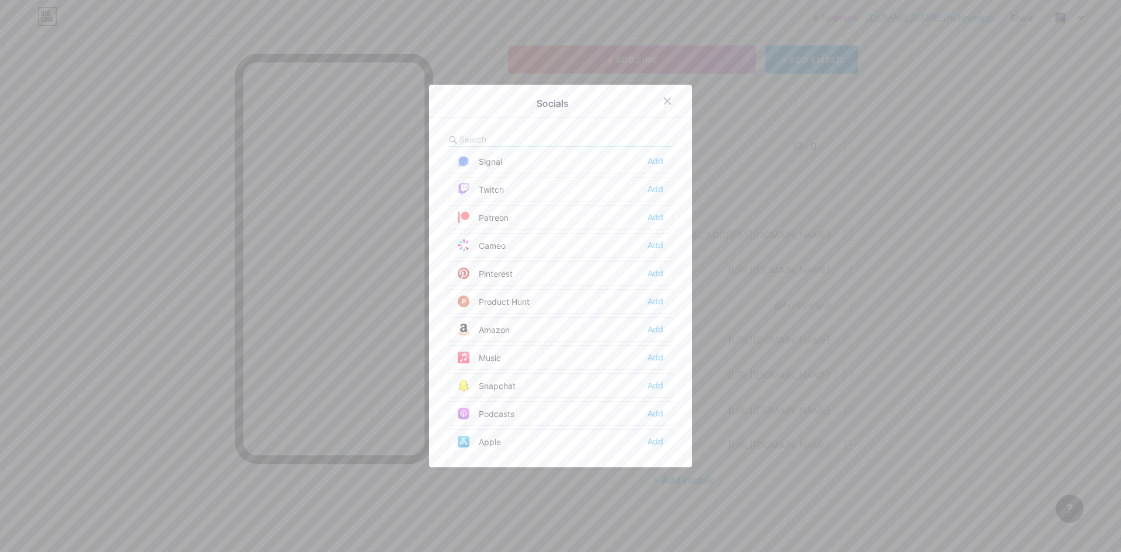
scroll to position [642, 0]
click at [649, 173] on div "Add" at bounding box center [656, 171] width 16 height 12
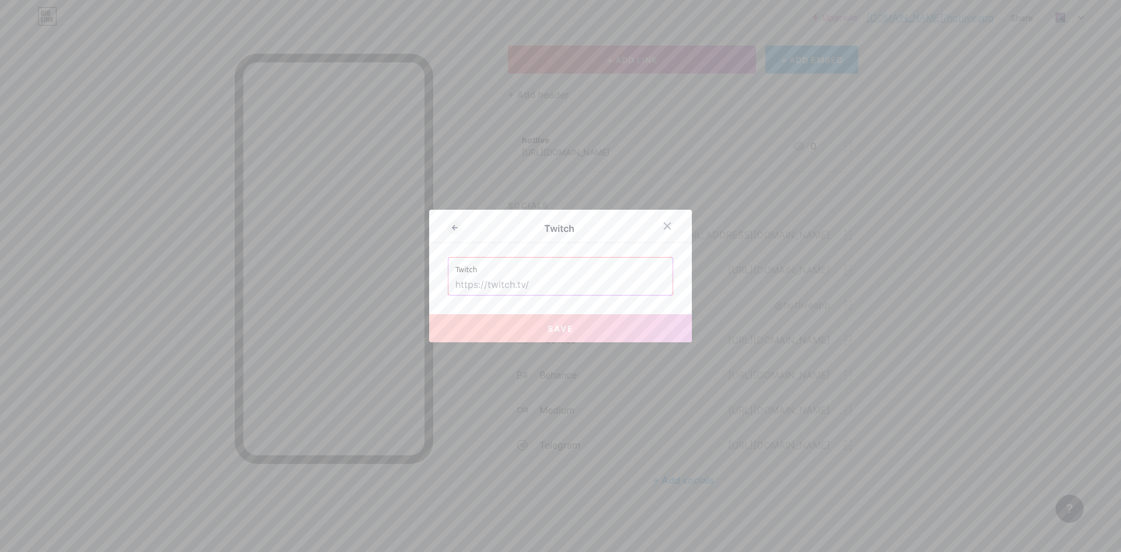
click at [550, 279] on input "text" at bounding box center [561, 285] width 210 height 20
click at [488, 274] on label "Twitch" at bounding box center [561, 267] width 210 height 18
click at [504, 282] on input "text" at bounding box center [561, 285] width 210 height 20
paste input "[URL][DOMAIN_NAME]"
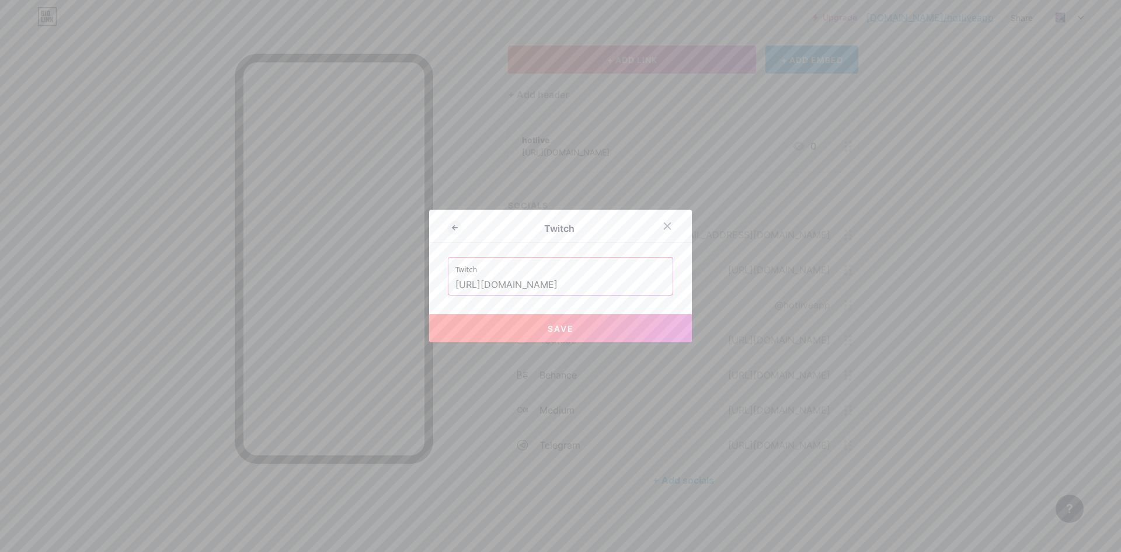
type input "[URL][DOMAIN_NAME]"
click at [595, 324] on button "Save" at bounding box center [560, 328] width 263 height 28
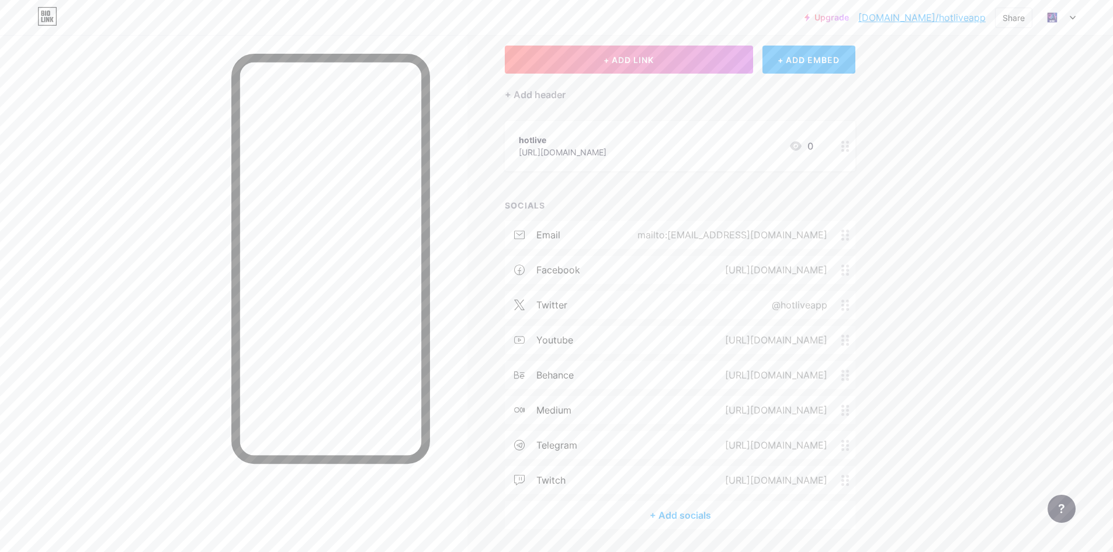
click at [655, 519] on div "+ Add socials" at bounding box center [680, 515] width 350 height 28
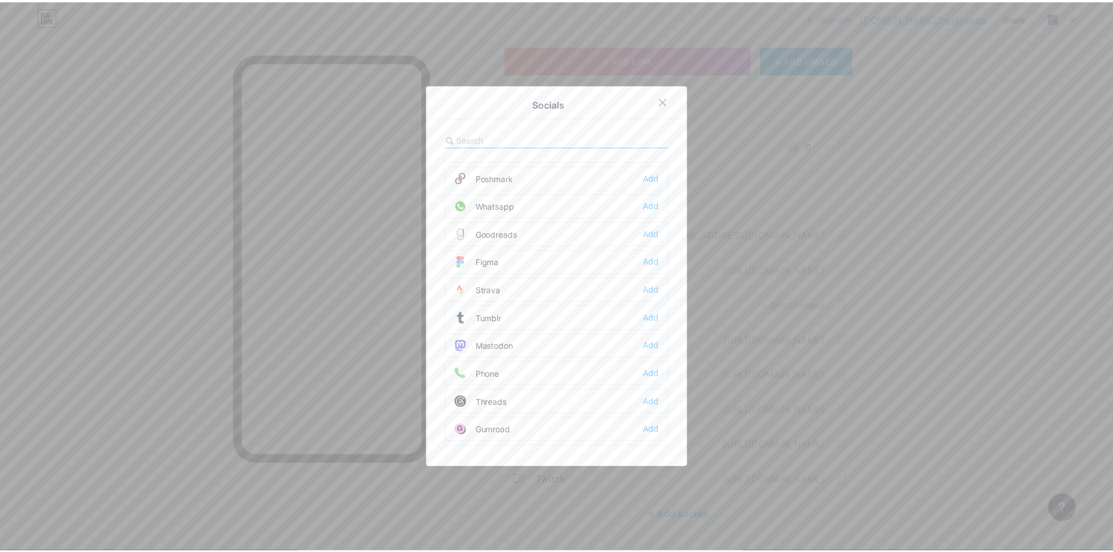
scroll to position [993, 0]
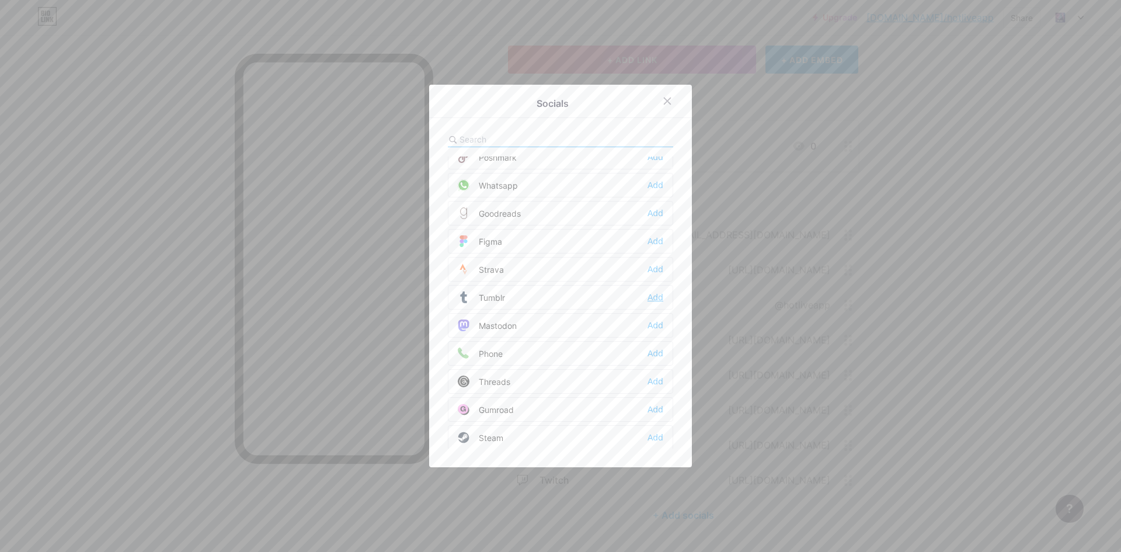
click at [656, 298] on div "Add" at bounding box center [656, 297] width 16 height 12
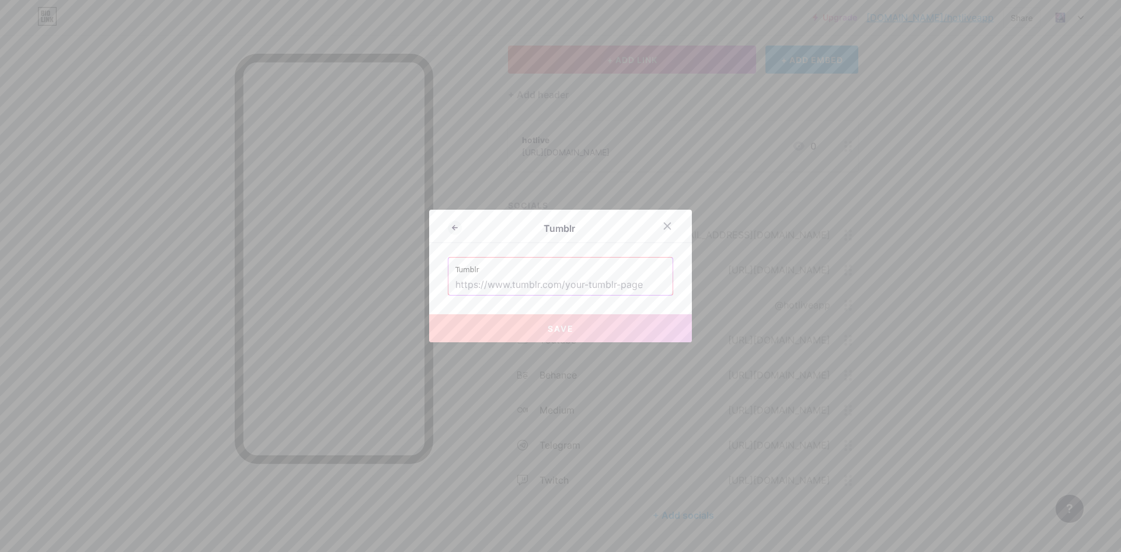
click at [590, 284] on input "text" at bounding box center [561, 285] width 210 height 20
click at [499, 276] on input "text" at bounding box center [561, 285] width 210 height 20
paste input "[URL][DOMAIN_NAME]"
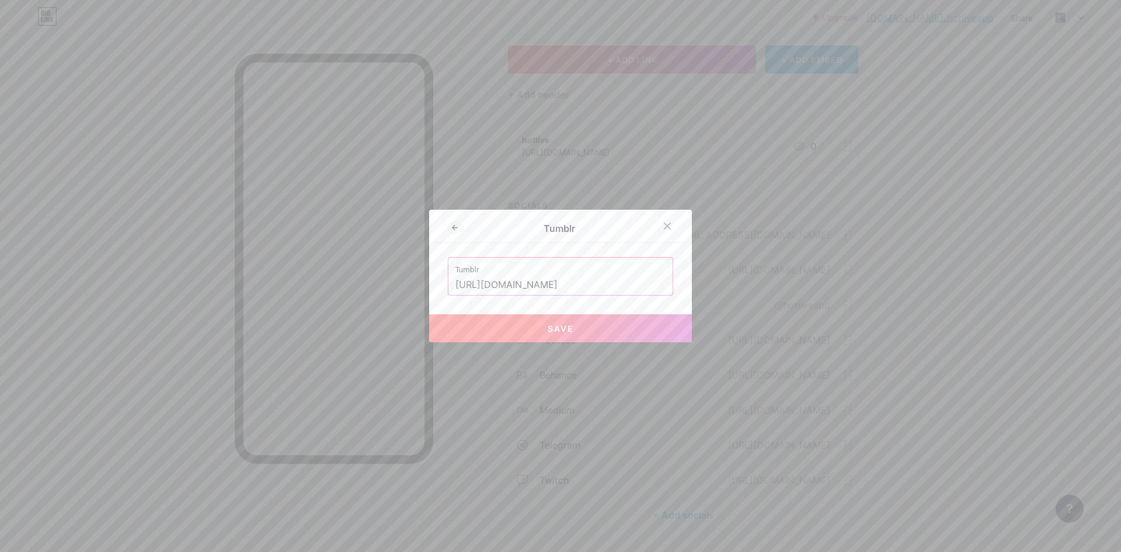
type input "[URL][DOMAIN_NAME]"
click at [519, 328] on button "Save" at bounding box center [560, 328] width 263 height 28
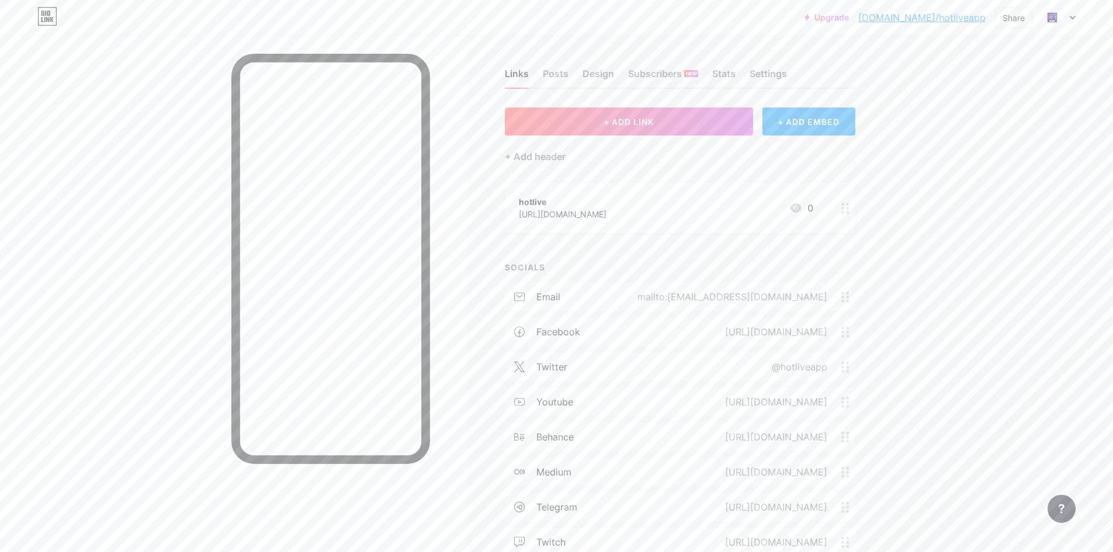
scroll to position [0, 0]
click at [954, 19] on link "[DOMAIN_NAME]/hotliveapp" at bounding box center [921, 18] width 127 height 14
